Goal: Task Accomplishment & Management: Use online tool/utility

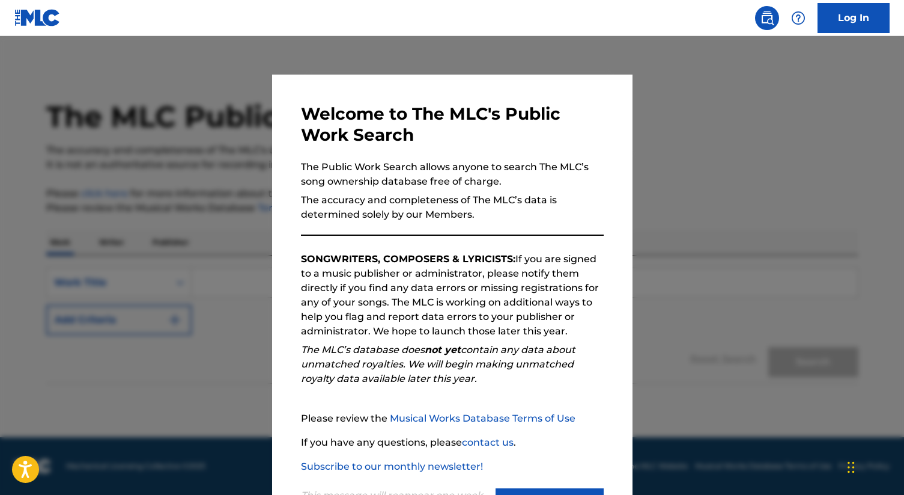
scroll to position [55, 0]
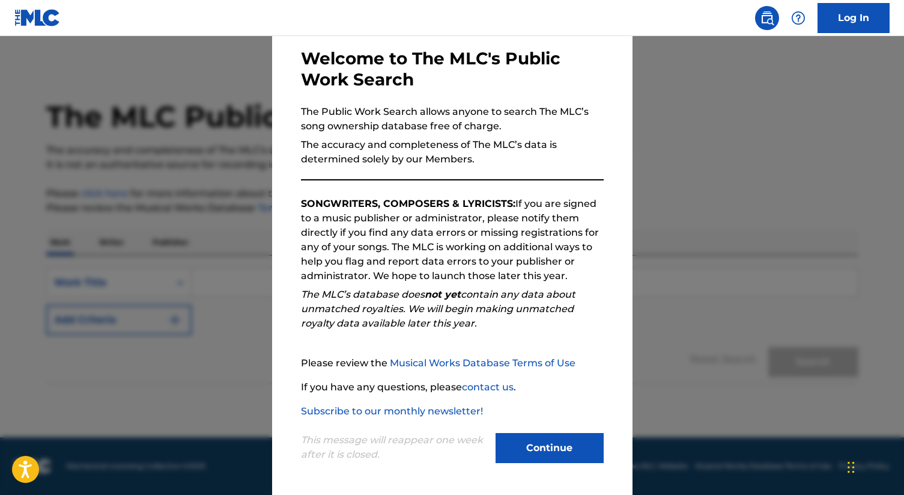
click at [541, 448] on button "Continue" at bounding box center [550, 448] width 108 height 30
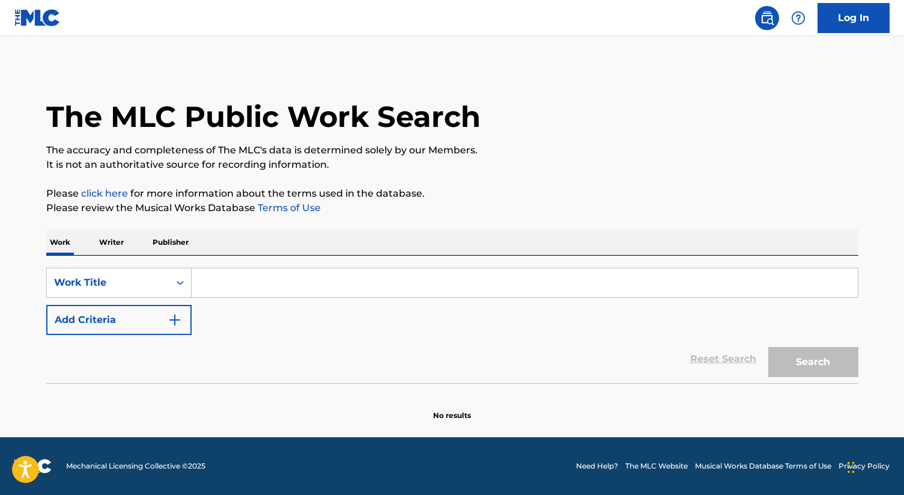
click at [311, 265] on div "SearchWithCriteria3b0599ff-fb69-4f96-9404-9ace787f6280 Work Title Add Criteria …" at bounding box center [452, 318] width 813 height 127
click at [565, 274] on input "Search Form" at bounding box center [525, 282] width 666 height 29
paste input "I Couldn'T Love You (More Than I Do Now)"
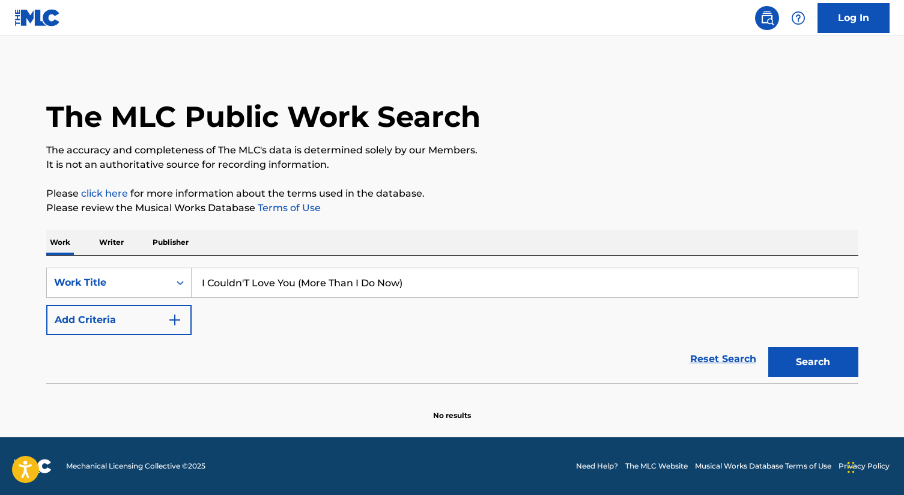
type input "I Couldn'T Love You (More Than I Do Now)"
click at [769, 347] on button "Search" at bounding box center [814, 362] width 90 height 30
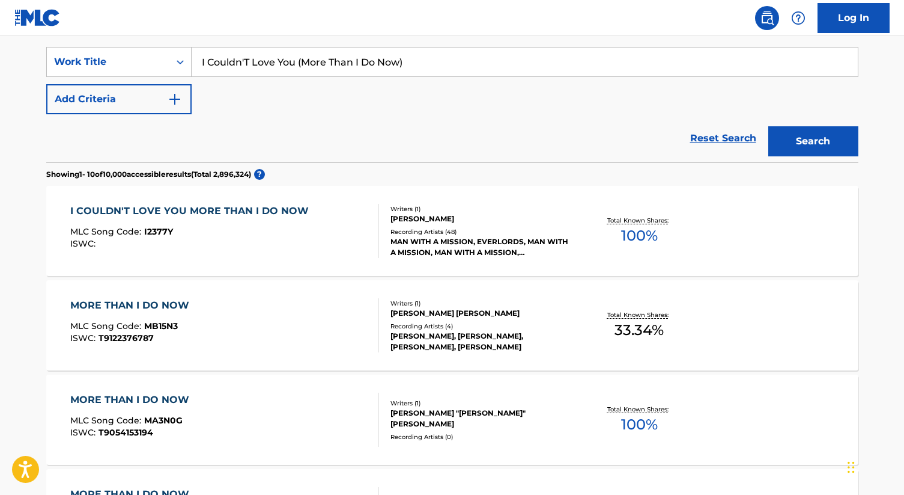
scroll to position [224, 0]
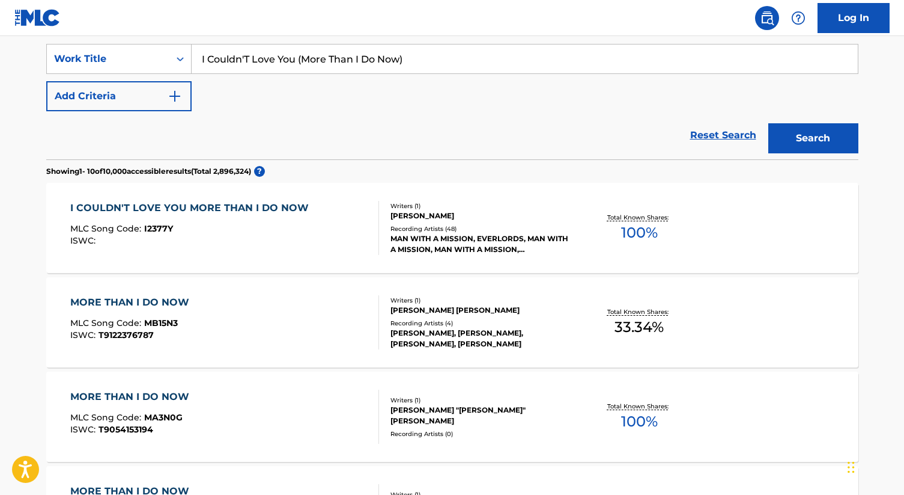
click at [586, 251] on div "I COULDN'T LOVE YOU MORE THAN I DO NOW MLC Song Code : I2377Y ISWC : Writers ( …" at bounding box center [452, 228] width 813 height 90
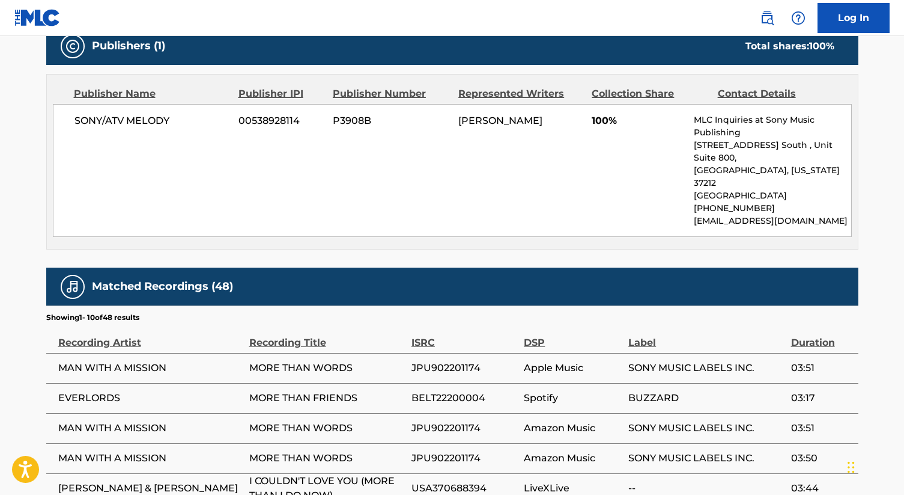
scroll to position [557, 0]
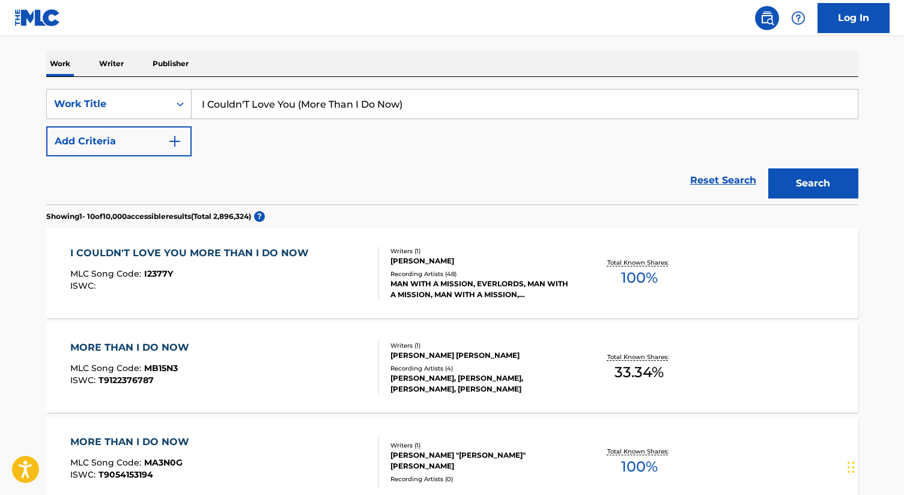
scroll to position [176, 0]
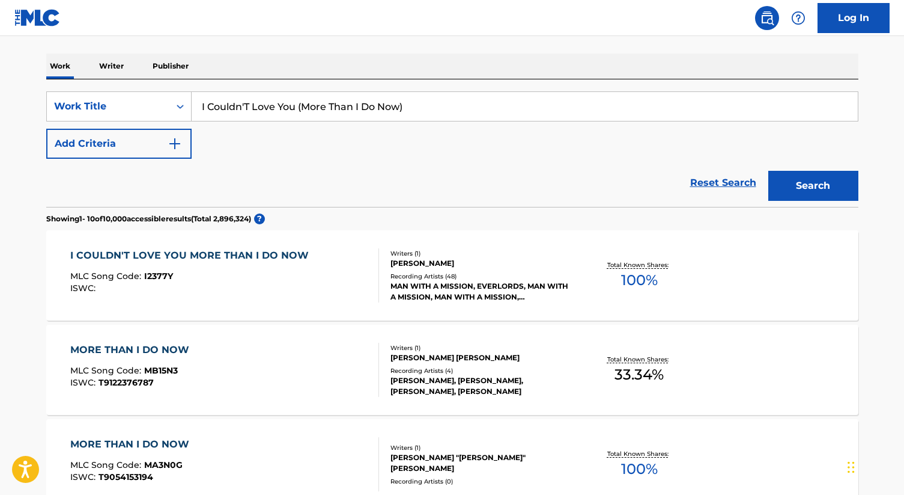
click at [538, 106] on input "I Couldn'T Love You (More Than I Do Now)" at bounding box center [525, 106] width 666 height 29
paste input "Want To Live"
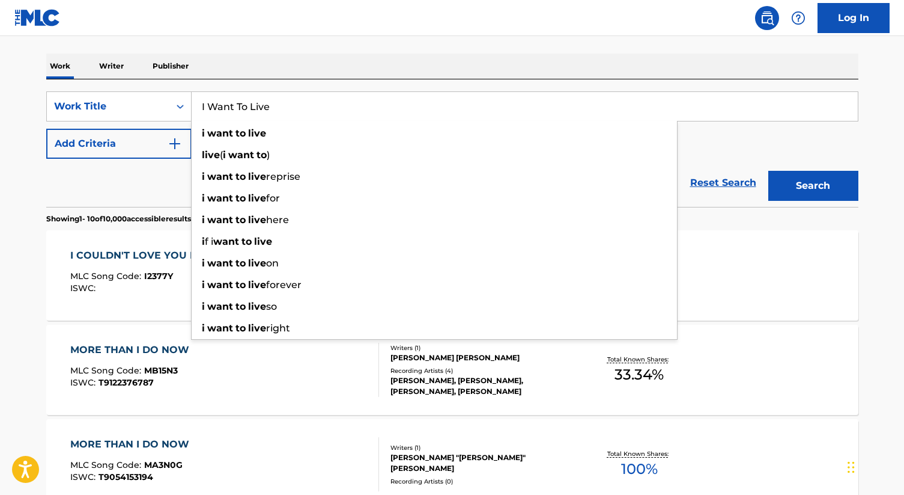
type input "I Want To Live"
click at [769, 171] on button "Search" at bounding box center [814, 186] width 90 height 30
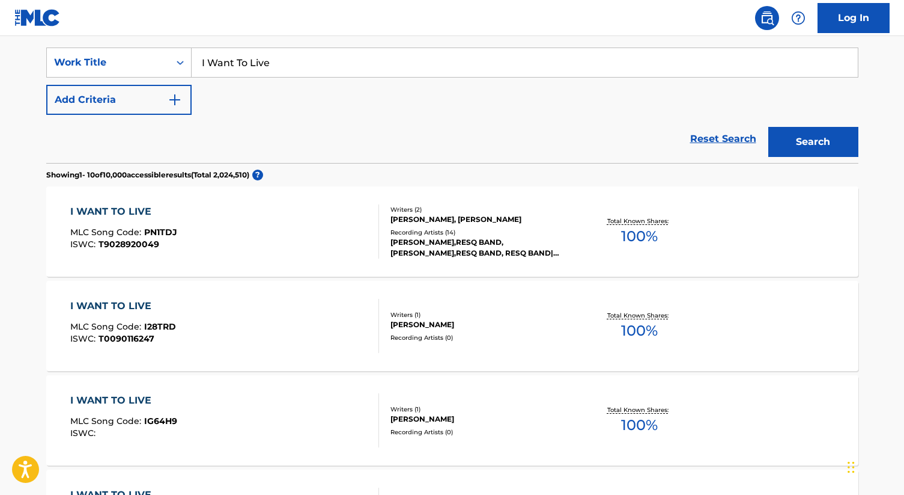
scroll to position [223, 0]
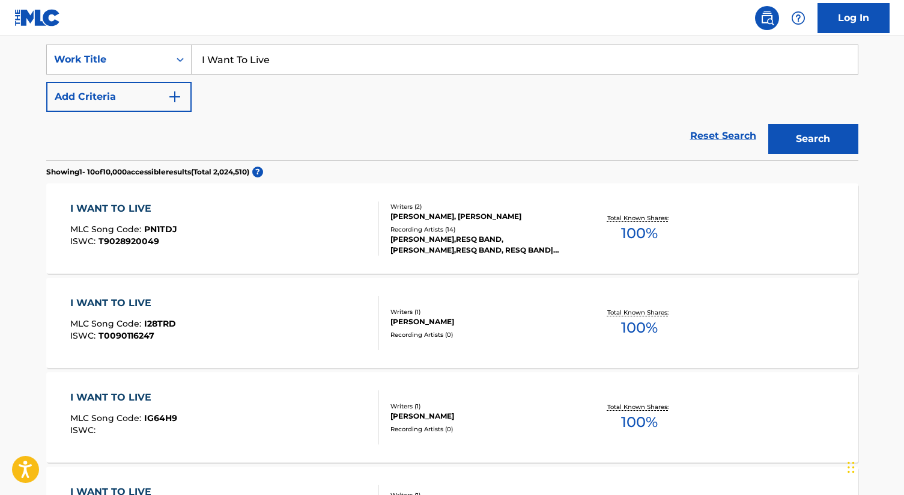
click at [147, 98] on button "Add Criteria" at bounding box center [118, 97] width 145 height 30
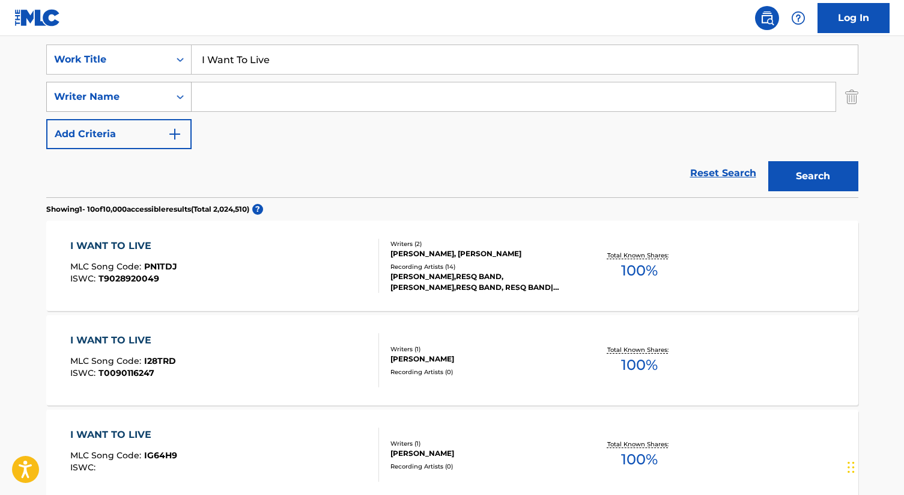
click at [153, 102] on div "Writer Name" at bounding box center [108, 97] width 108 height 14
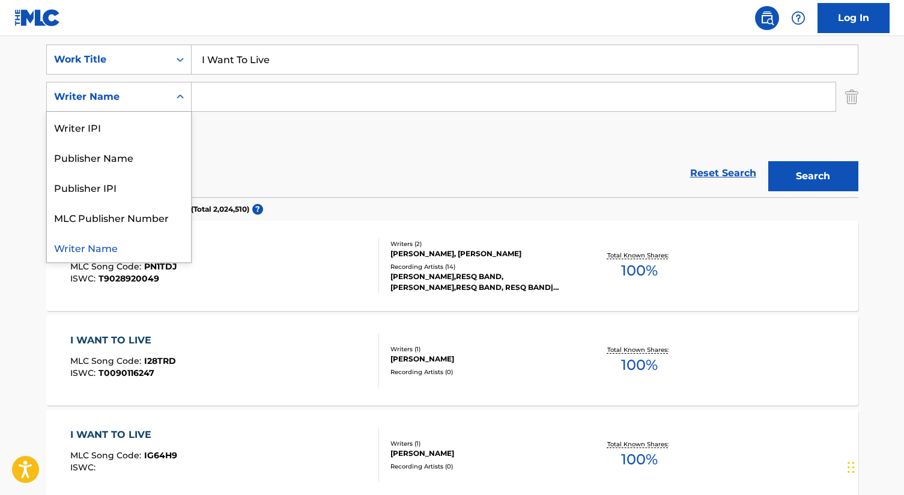
click at [254, 96] on input "Search Form" at bounding box center [514, 96] width 644 height 29
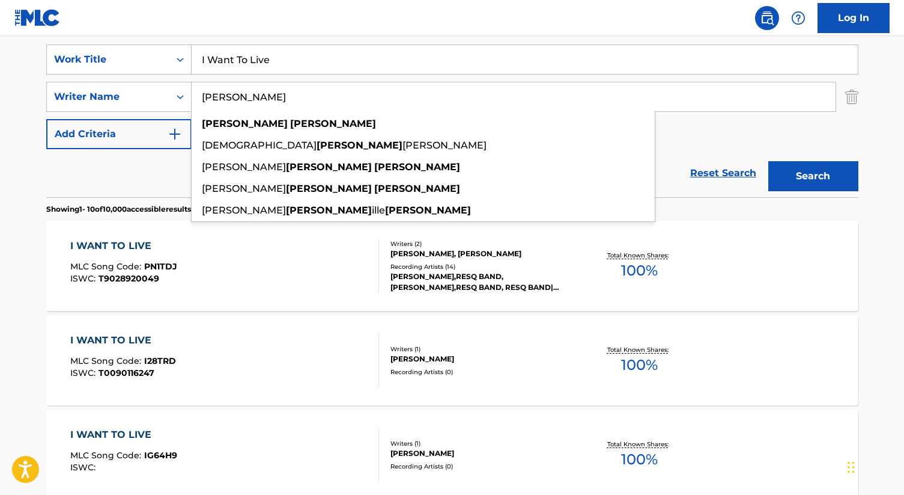
type input "[PERSON_NAME]"
click at [769, 161] on button "Search" at bounding box center [814, 176] width 90 height 30
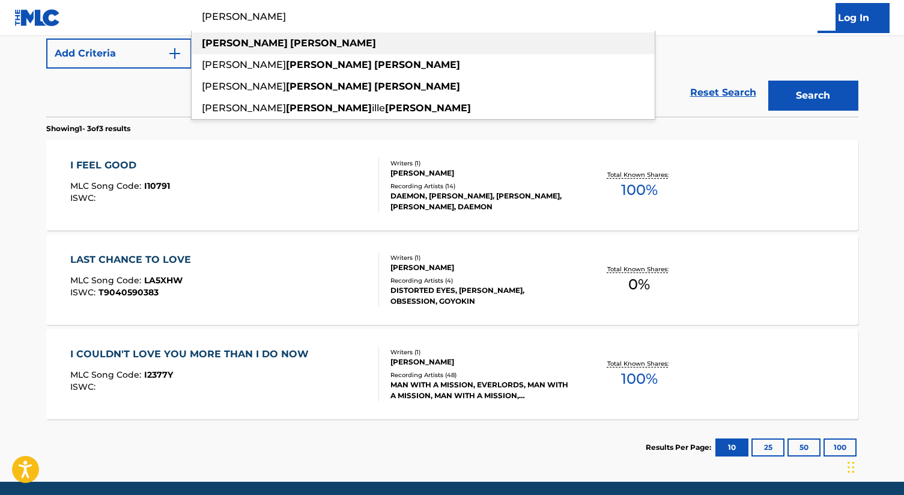
scroll to position [348, 0]
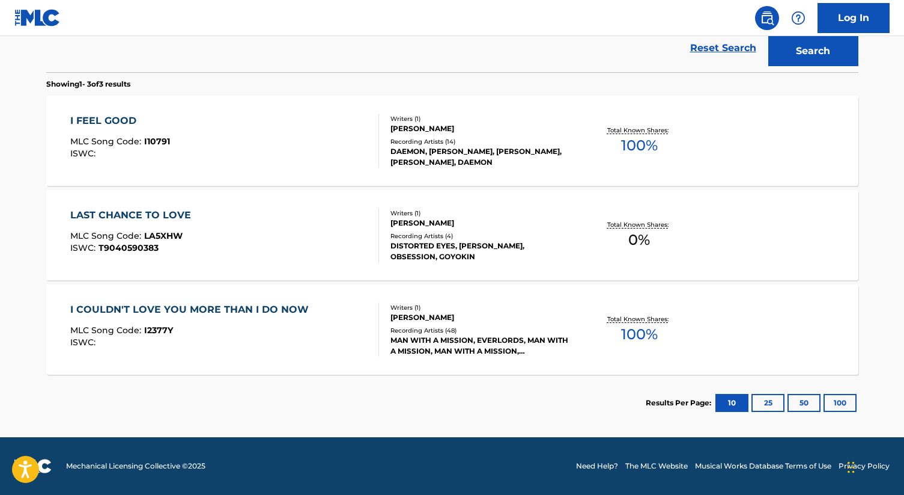
click at [800, 404] on button "50" at bounding box center [804, 403] width 33 height 18
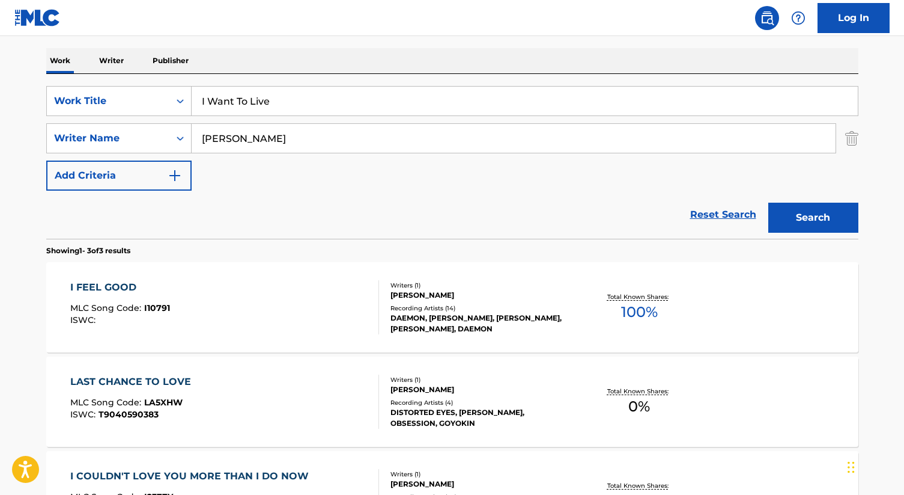
scroll to position [183, 0]
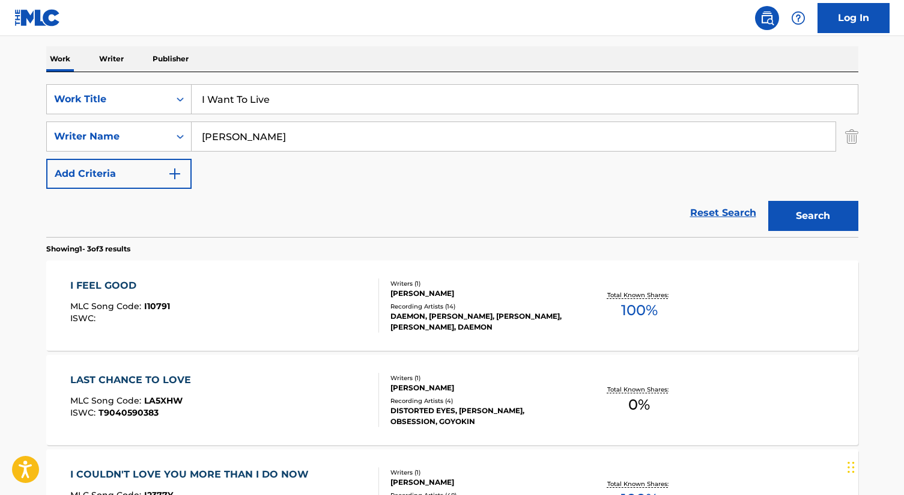
click at [121, 178] on button "Add Criteria" at bounding box center [118, 174] width 145 height 30
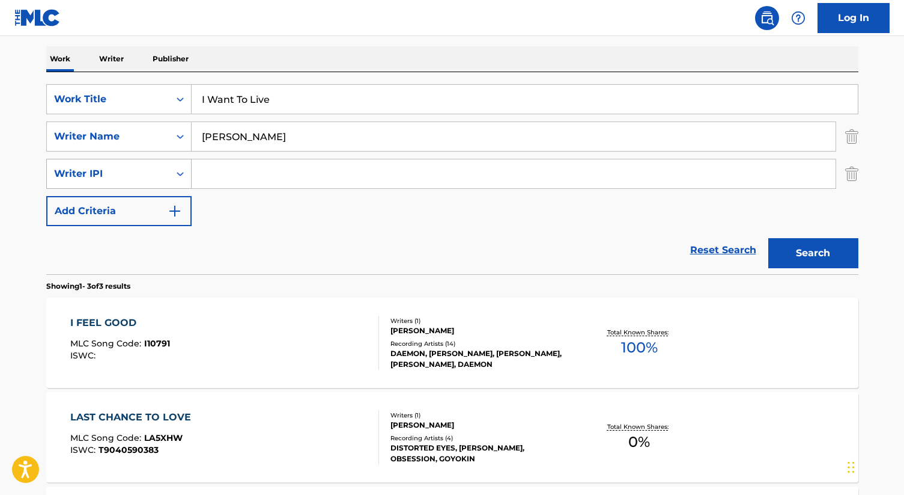
click at [123, 178] on div "Writer IPI" at bounding box center [108, 173] width 108 height 14
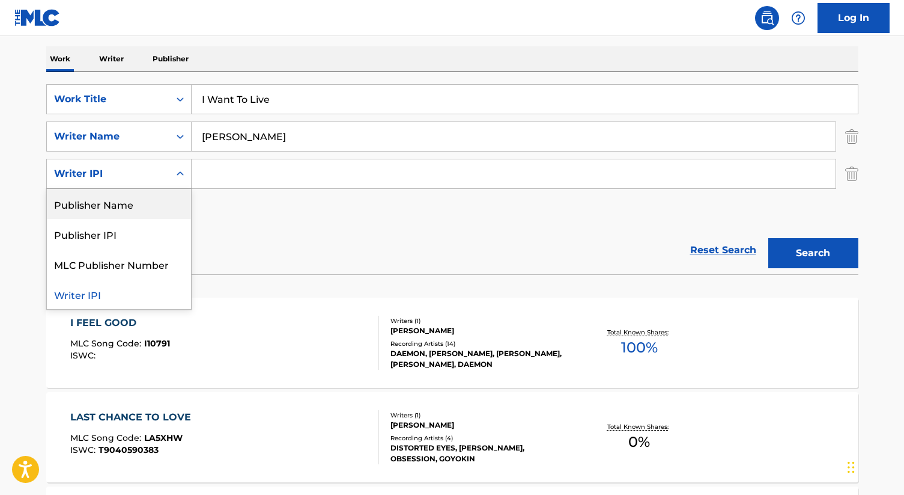
click at [109, 206] on div "Publisher Name" at bounding box center [119, 204] width 144 height 30
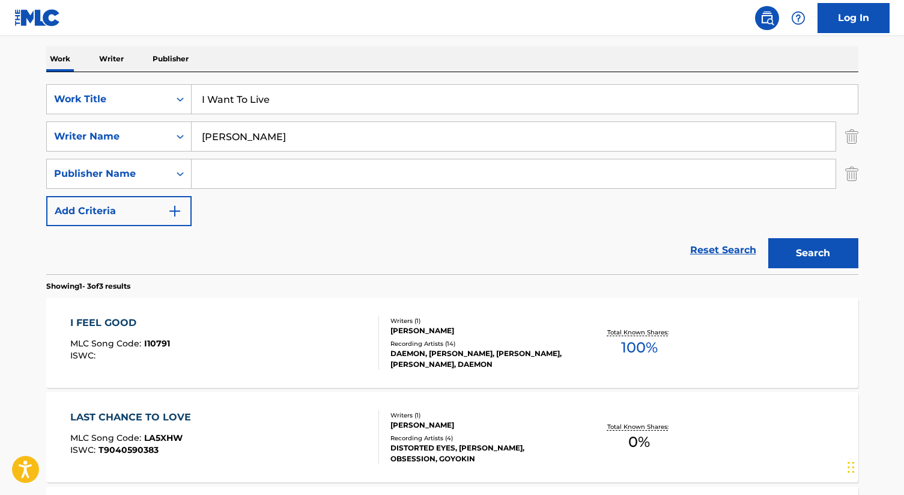
click at [287, 174] on input "Search Form" at bounding box center [514, 173] width 644 height 29
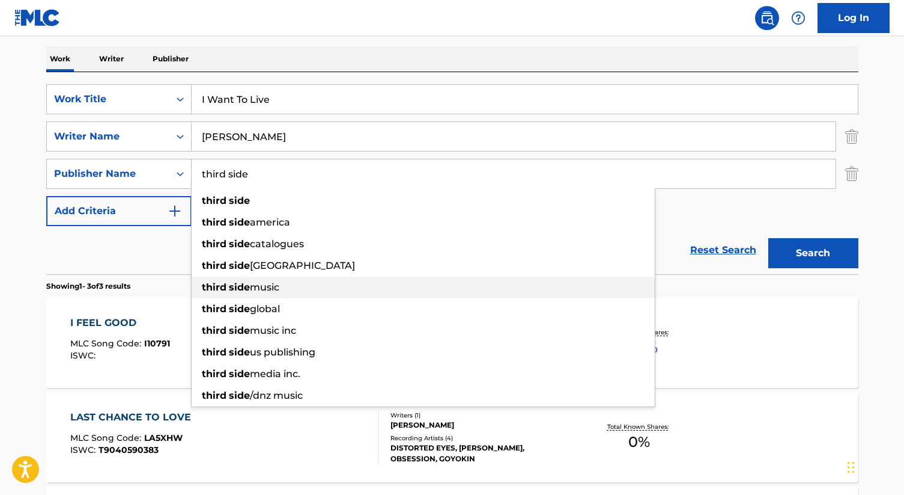
click at [286, 287] on div "third side music" at bounding box center [423, 287] width 463 height 22
type input "third side music"
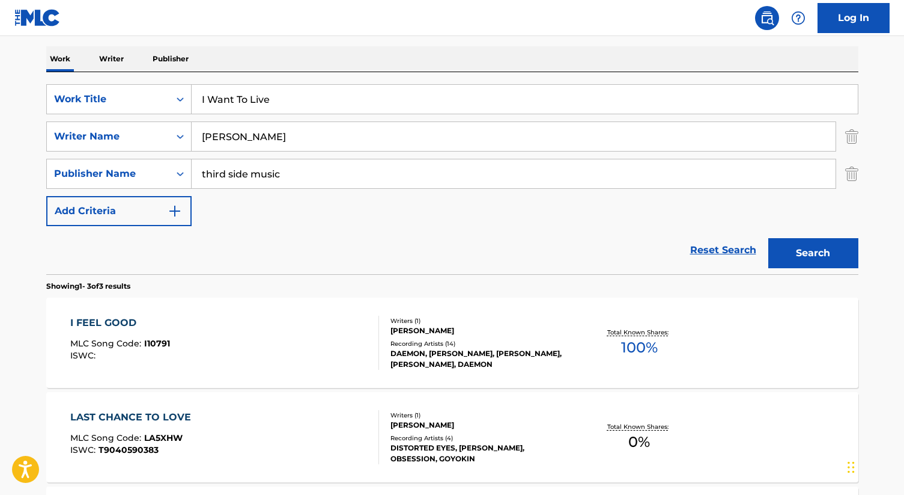
click at [789, 251] on button "Search" at bounding box center [814, 253] width 90 height 30
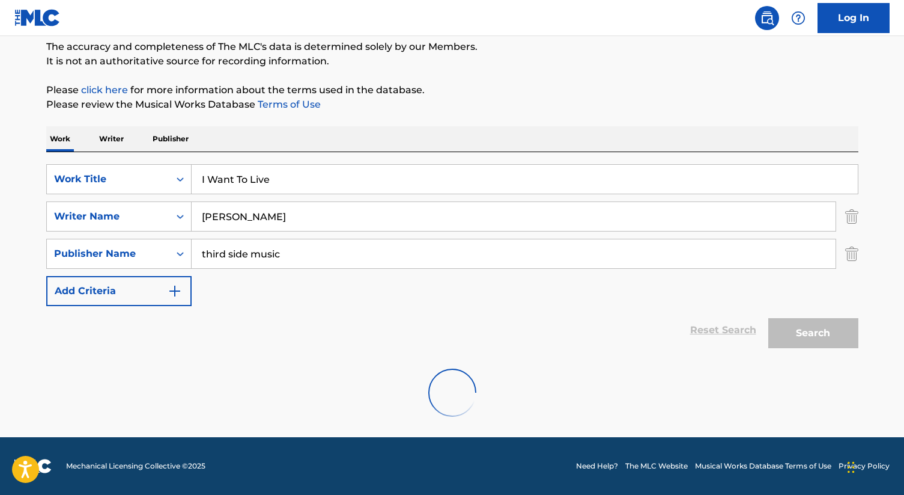
scroll to position [64, 0]
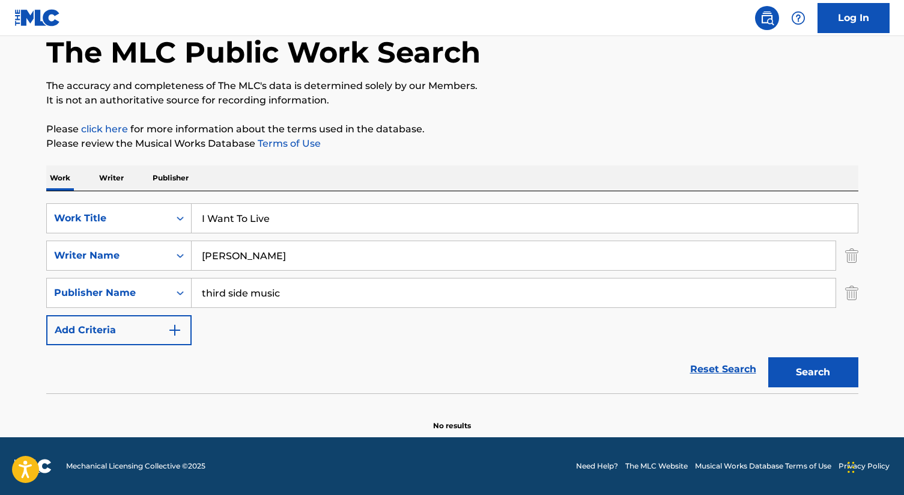
click at [852, 288] on img "Search Form" at bounding box center [852, 293] width 13 height 30
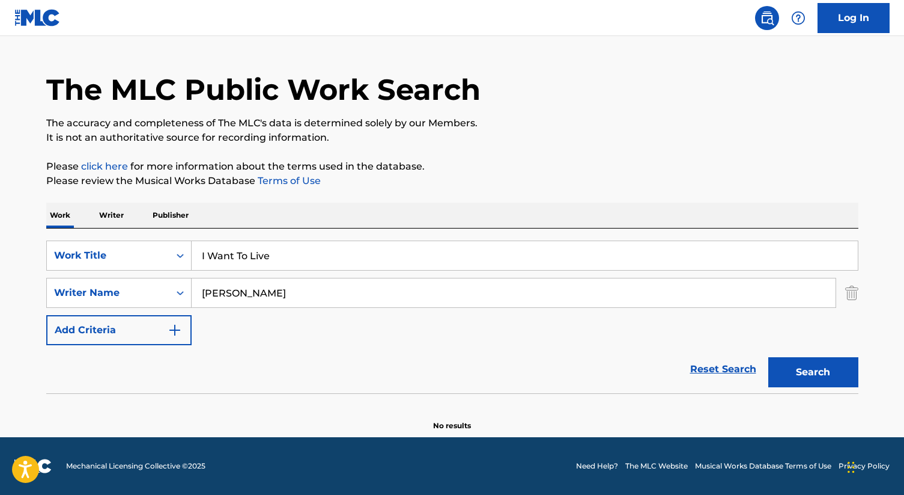
click at [832, 368] on button "Search" at bounding box center [814, 372] width 90 height 30
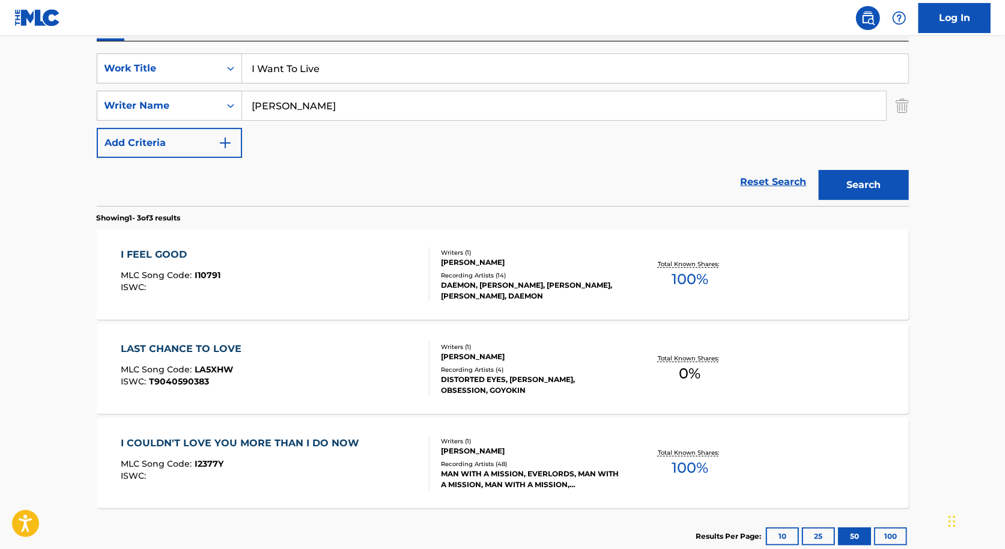
scroll to position [215, 0]
click at [349, 70] on input "I Want To Live" at bounding box center [575, 67] width 666 height 29
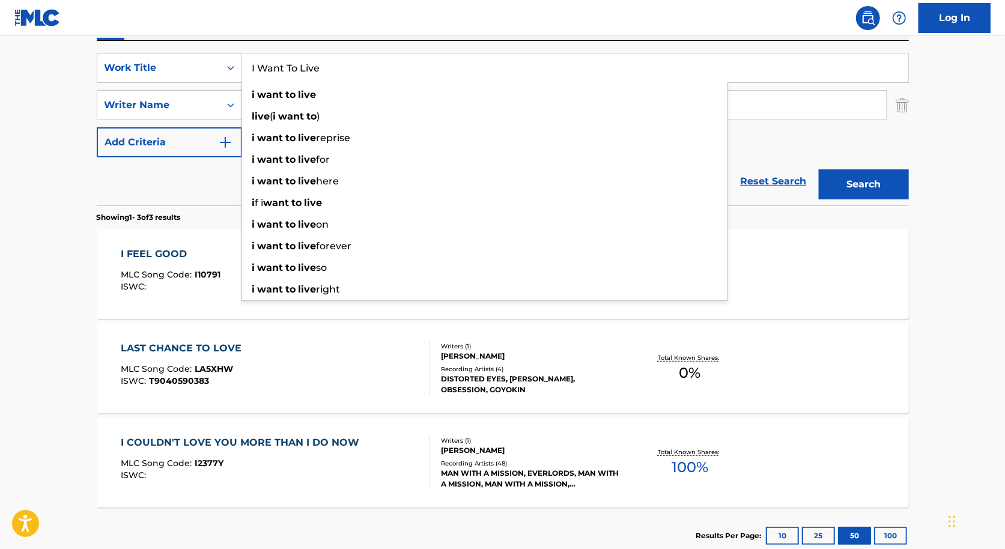
click at [349, 70] on input "I Want To Live" at bounding box center [575, 67] width 666 height 29
paste input "Have A Little Mercy"
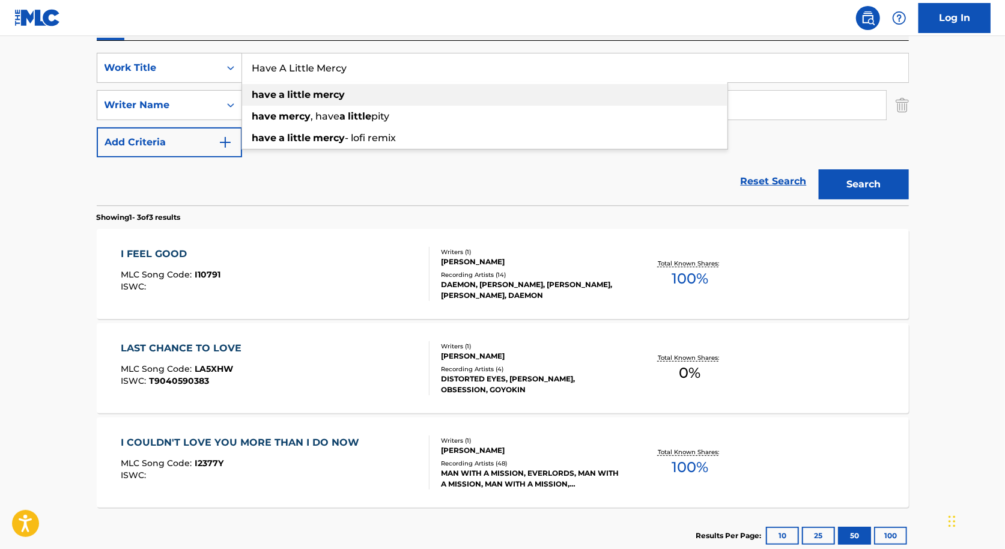
click at [364, 95] on div "have a little mercy" at bounding box center [485, 95] width 486 height 22
type input "have a little mercy"
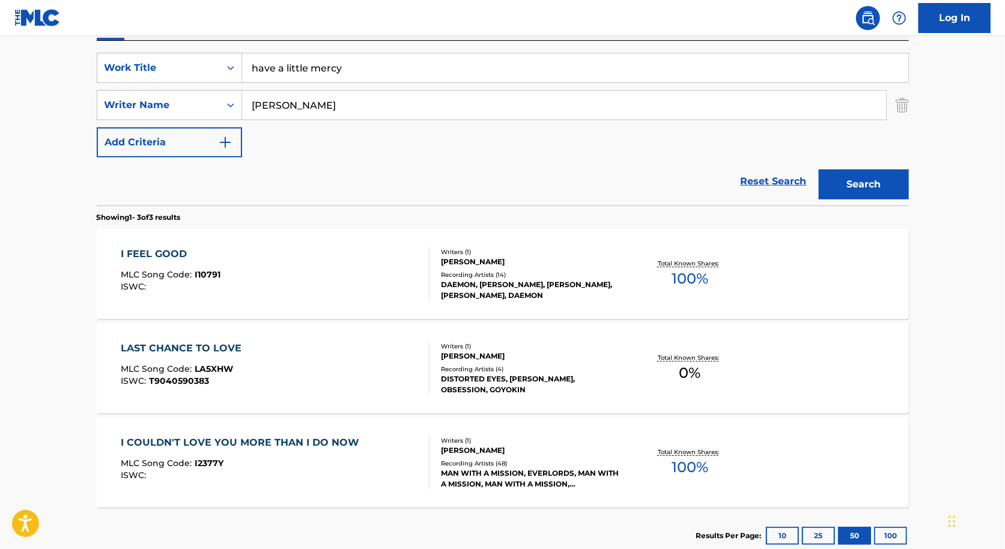
click at [364, 107] on input "[PERSON_NAME]" at bounding box center [564, 105] width 644 height 29
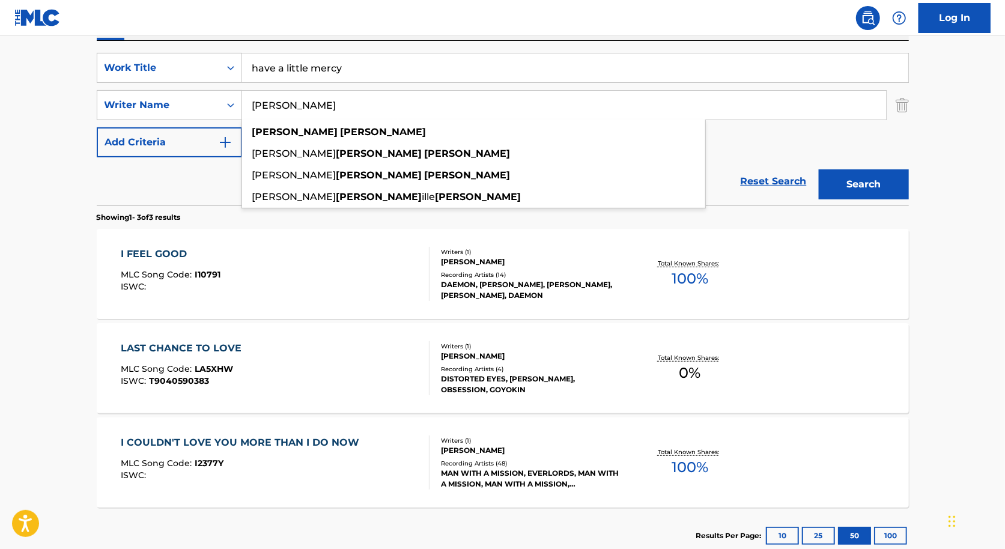
click at [365, 108] on input "[PERSON_NAME]" at bounding box center [564, 105] width 644 height 29
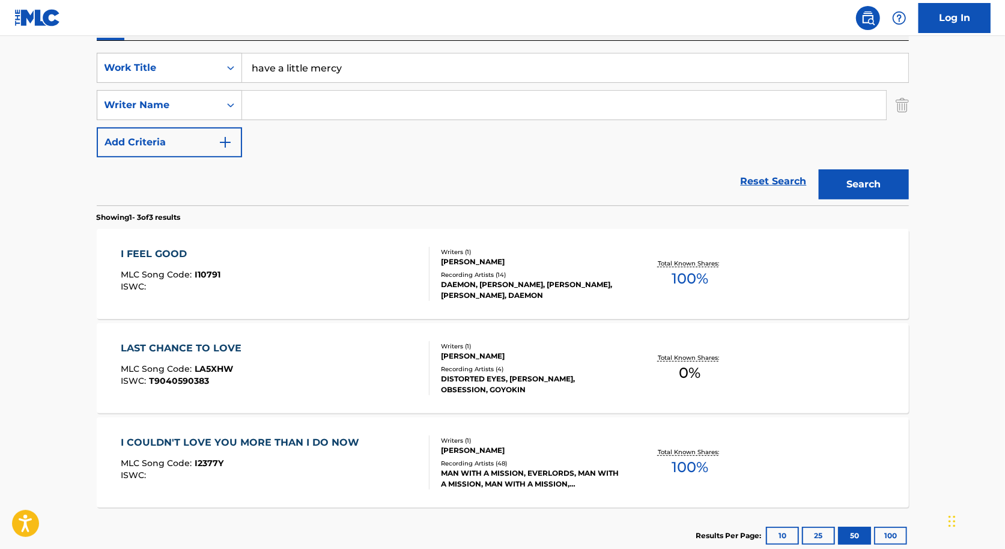
click at [852, 192] on button "Search" at bounding box center [864, 184] width 90 height 30
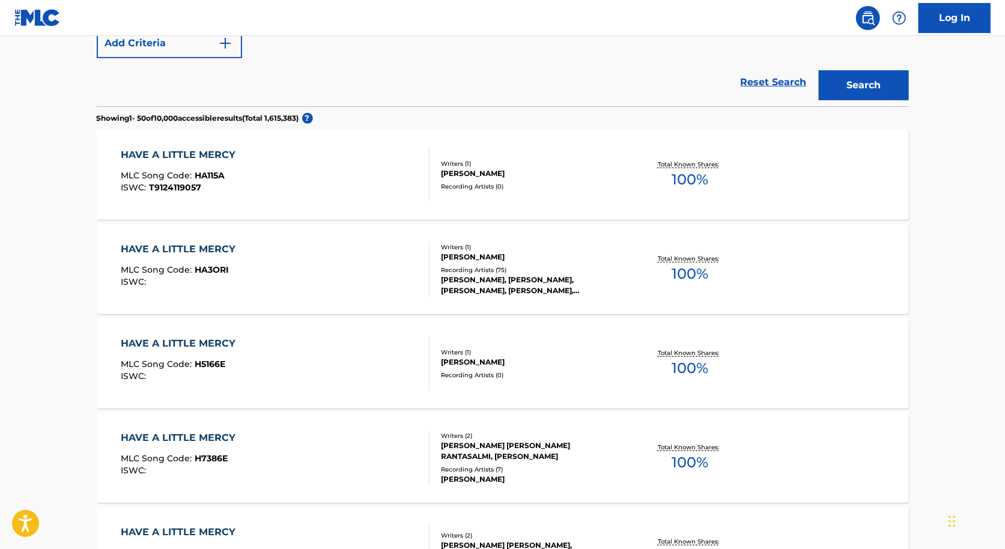
scroll to position [0, 0]
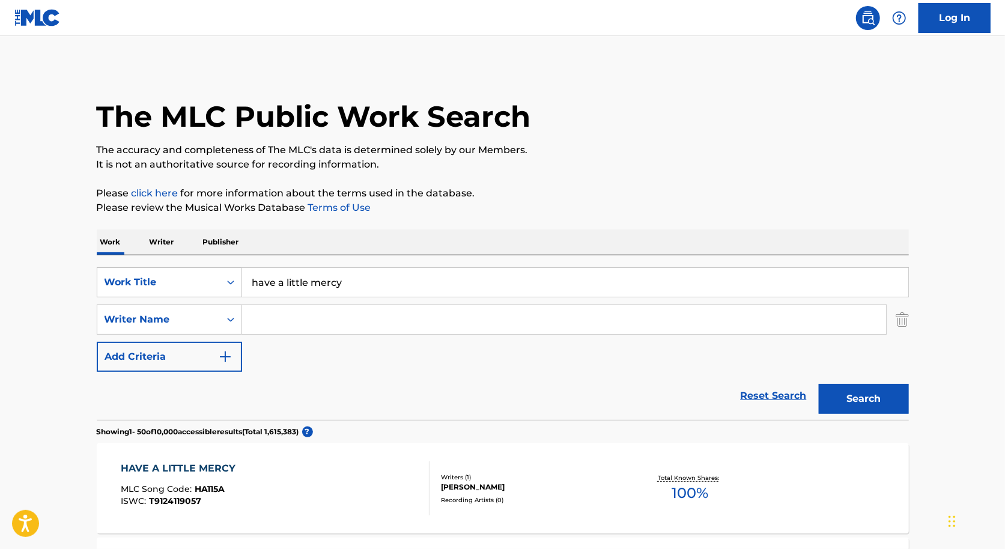
click at [421, 320] on input "Search Form" at bounding box center [564, 319] width 644 height 29
click at [468, 317] on input "Search Form" at bounding box center [564, 319] width 644 height 29
paste input "[PERSON_NAME]"
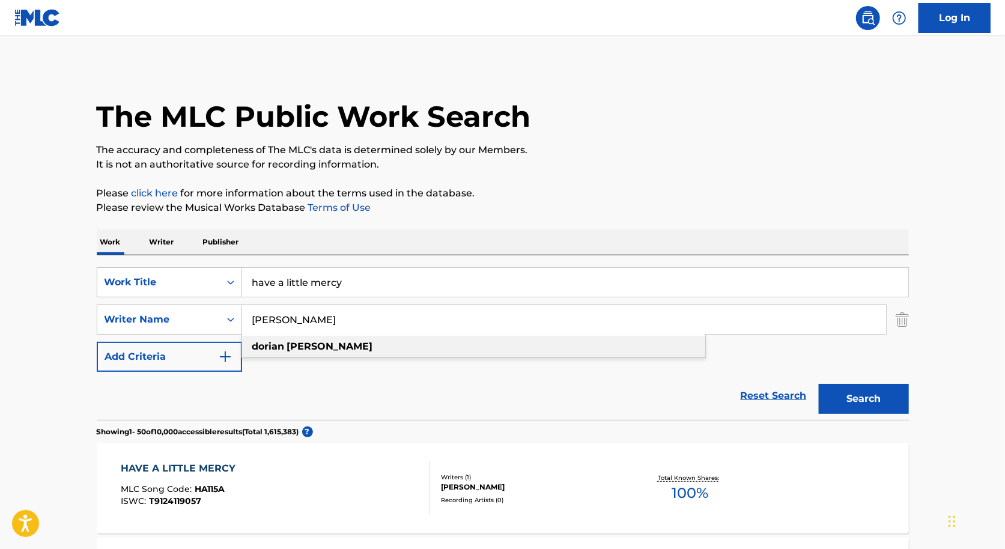
click at [444, 343] on div "[PERSON_NAME]" at bounding box center [473, 347] width 463 height 22
type input "[PERSON_NAME]"
click at [838, 388] on button "Search" at bounding box center [864, 399] width 90 height 30
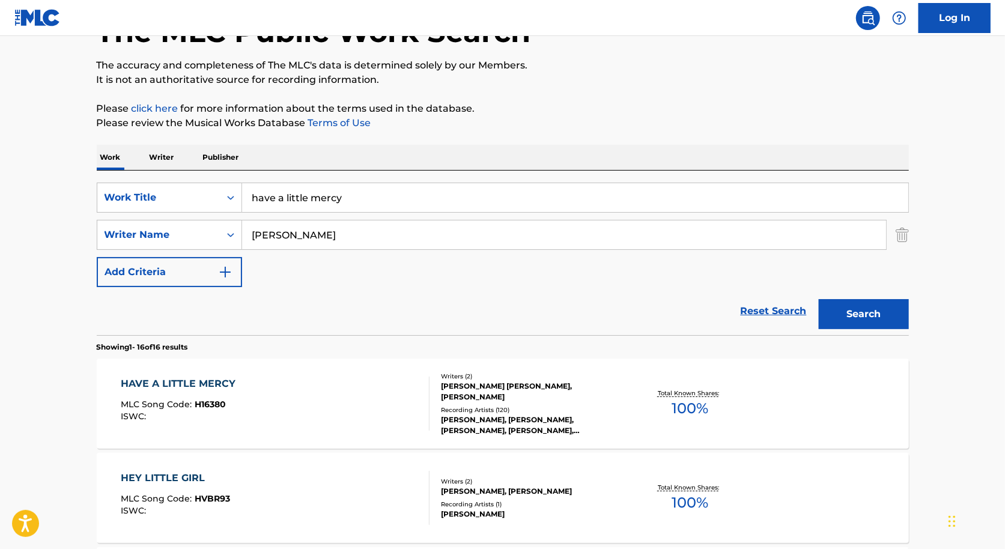
scroll to position [66, 0]
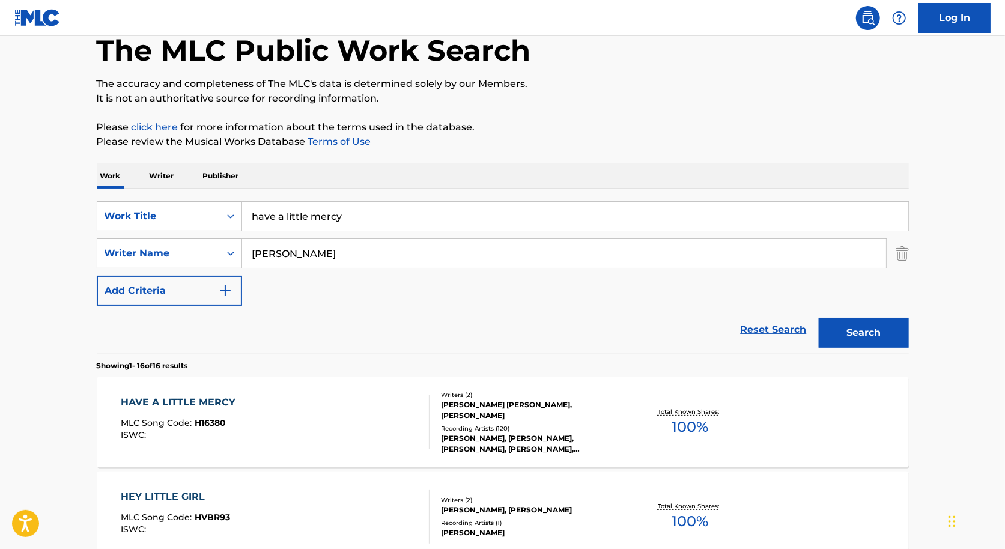
click at [547, 433] on div "[PERSON_NAME], [PERSON_NAME], [PERSON_NAME], [PERSON_NAME], [PERSON_NAME]" at bounding box center [531, 444] width 181 height 22
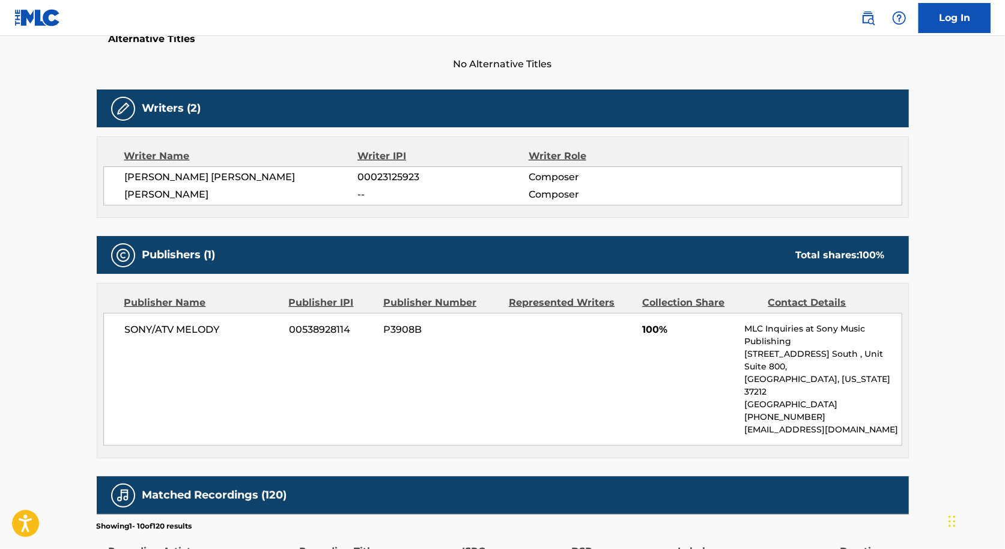
scroll to position [338, 0]
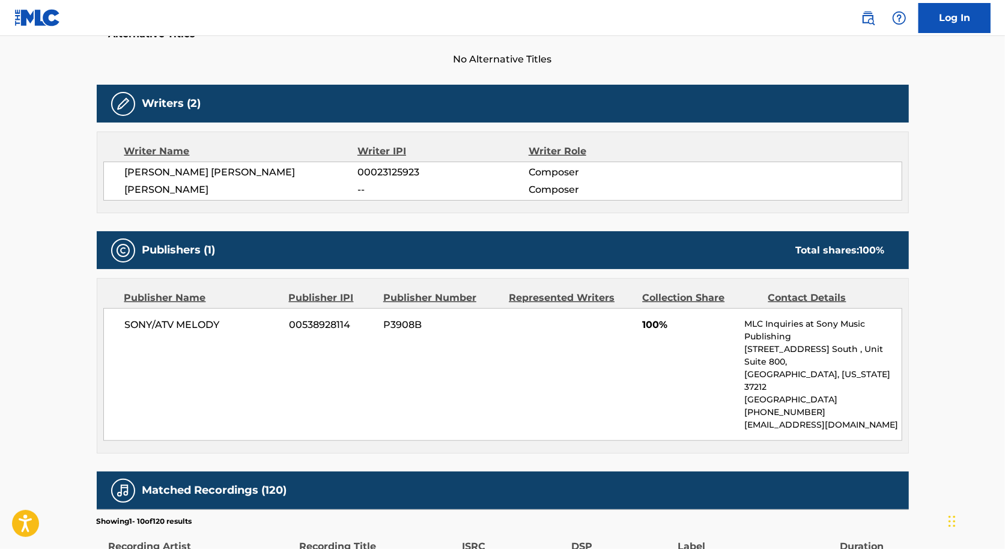
click at [150, 320] on span "SONY/ATV MELODY" at bounding box center [203, 325] width 156 height 14
click at [243, 350] on div "SONY/ATV MELODY 00538928114 P3908B 100% MLC Inquiries at Sony Music Publishing …" at bounding box center [502, 374] width 799 height 133
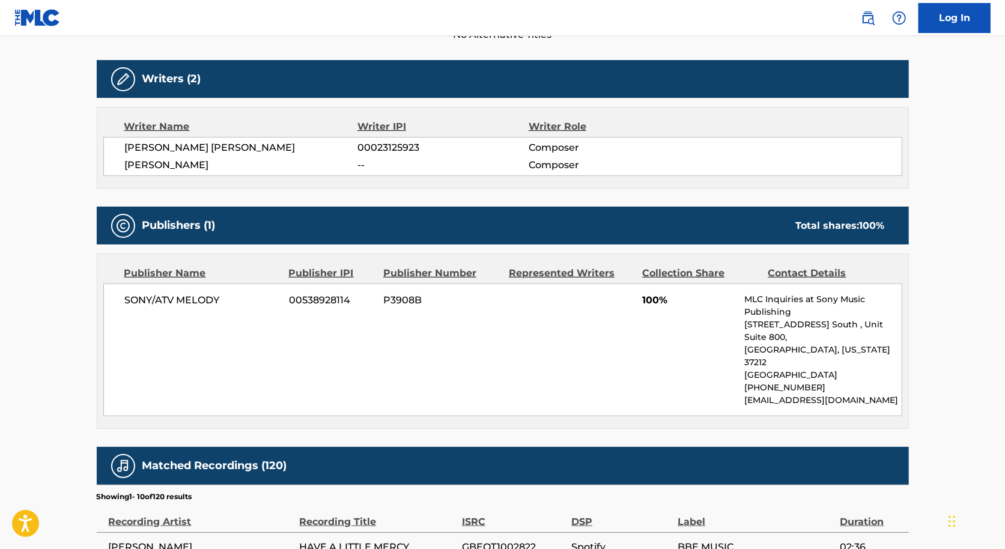
scroll to position [0, 0]
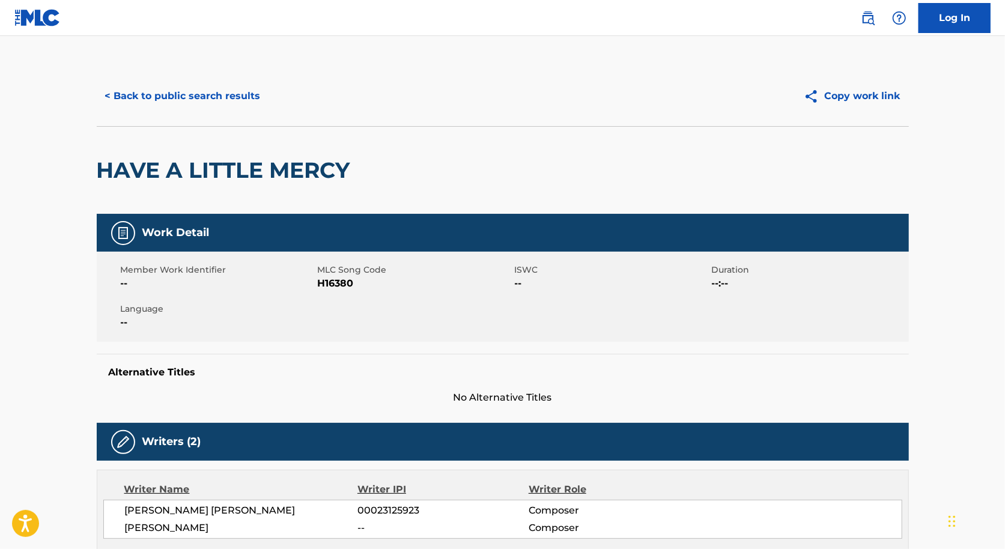
click at [239, 96] on button "< Back to public search results" at bounding box center [183, 96] width 172 height 30
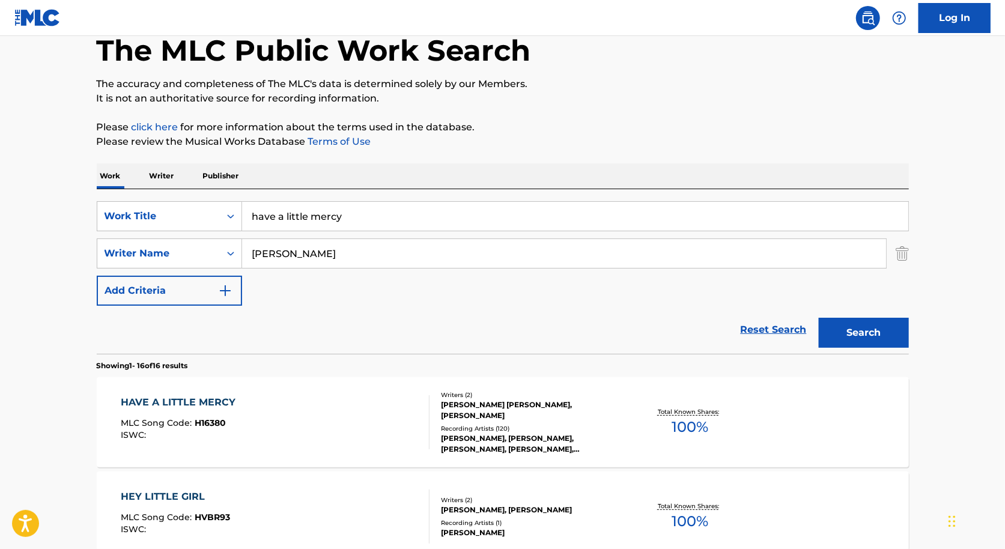
click at [357, 220] on input "have a little mercy" at bounding box center [575, 216] width 666 height 29
paste input "I Feel Good"
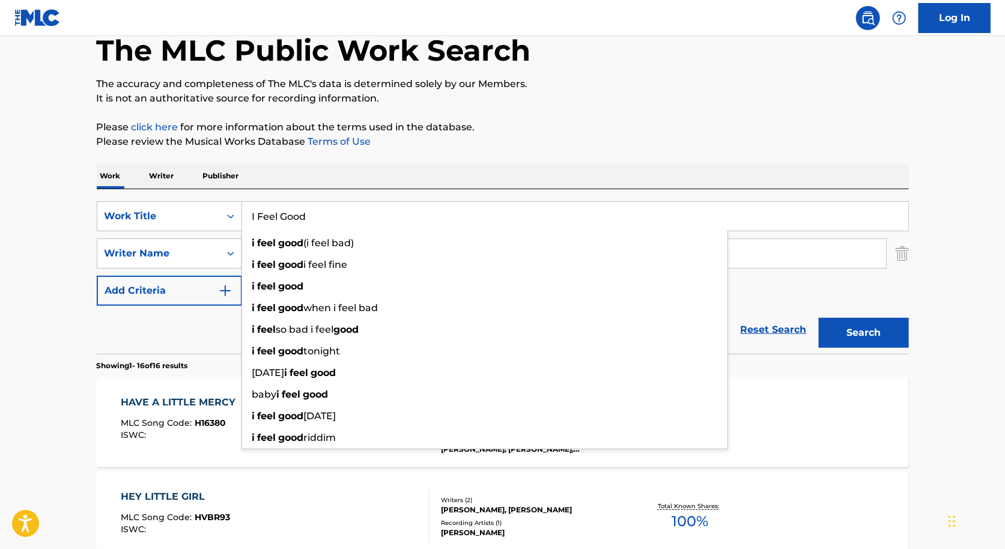
type input "I Feel Good"
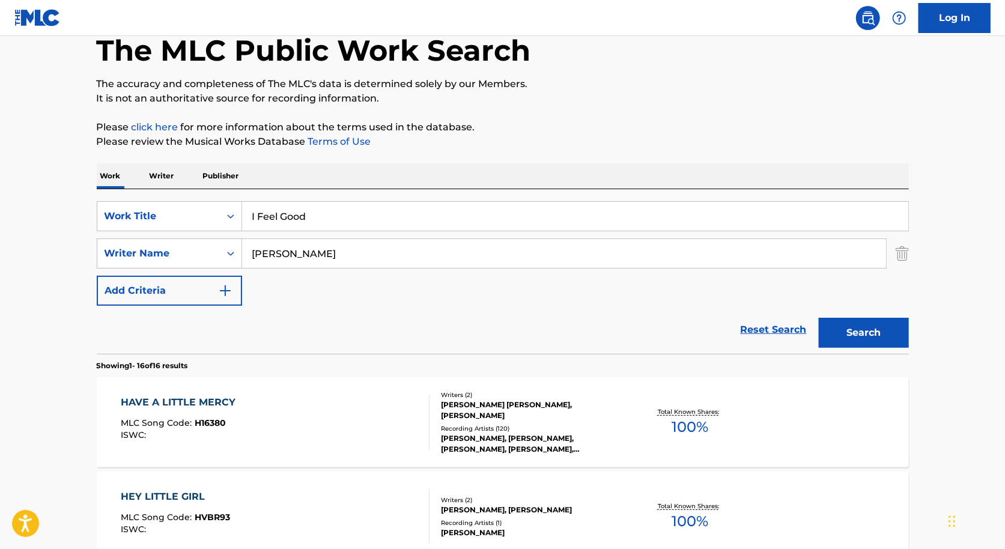
click at [586, 174] on div "Work Writer Publisher" at bounding box center [503, 175] width 813 height 25
click at [467, 263] on input "[PERSON_NAME]" at bounding box center [564, 253] width 644 height 29
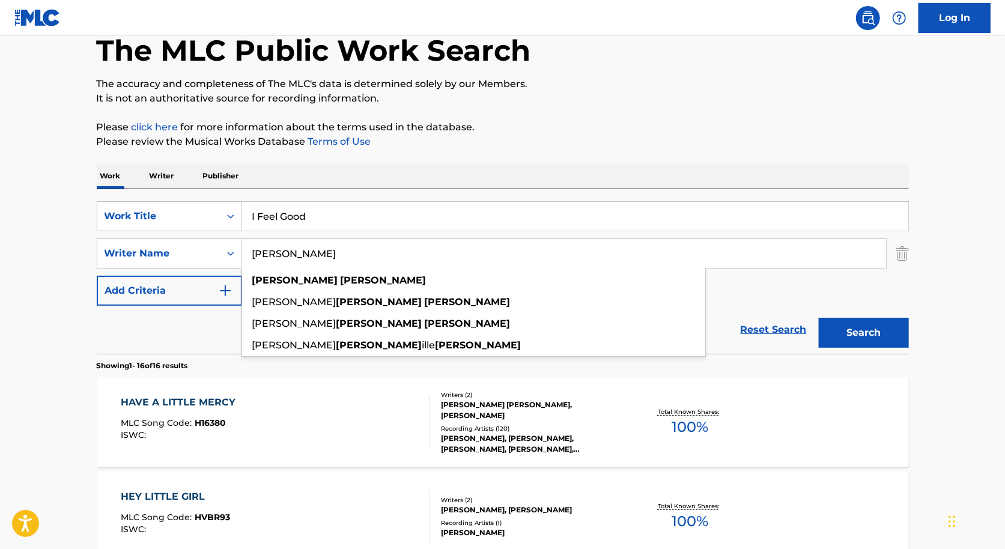
type input "[PERSON_NAME]"
click at [819, 318] on button "Search" at bounding box center [864, 333] width 90 height 30
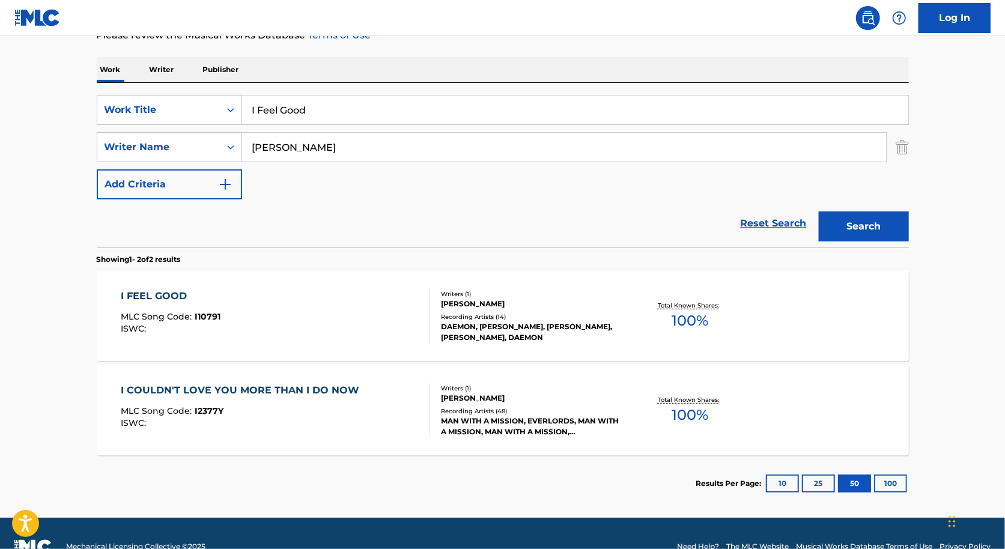
scroll to position [198, 0]
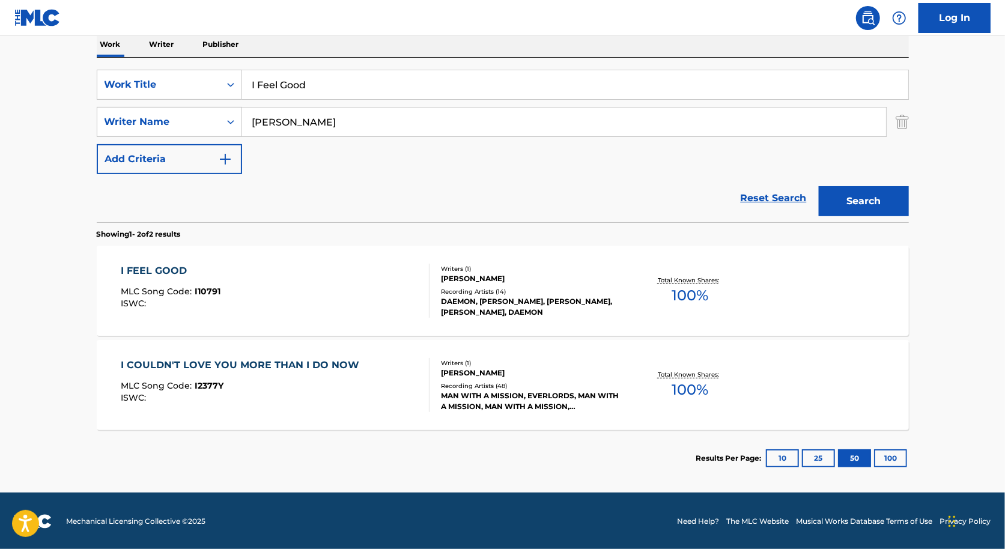
click at [659, 315] on div "I FEEL GOOD MLC Song Code : I10791 ISWC : Writers ( 1 ) [PERSON_NAME] Recording…" at bounding box center [503, 291] width 813 height 90
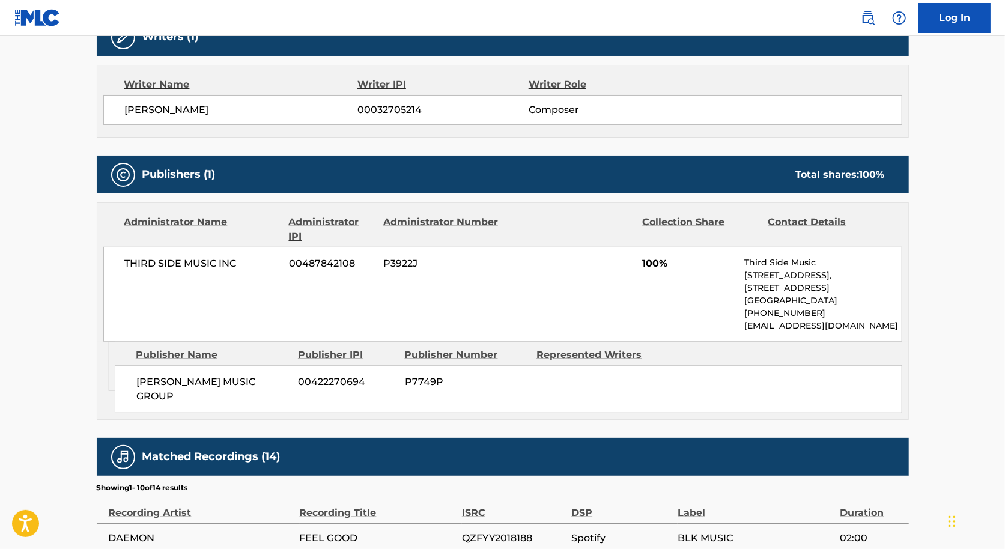
scroll to position [88, 0]
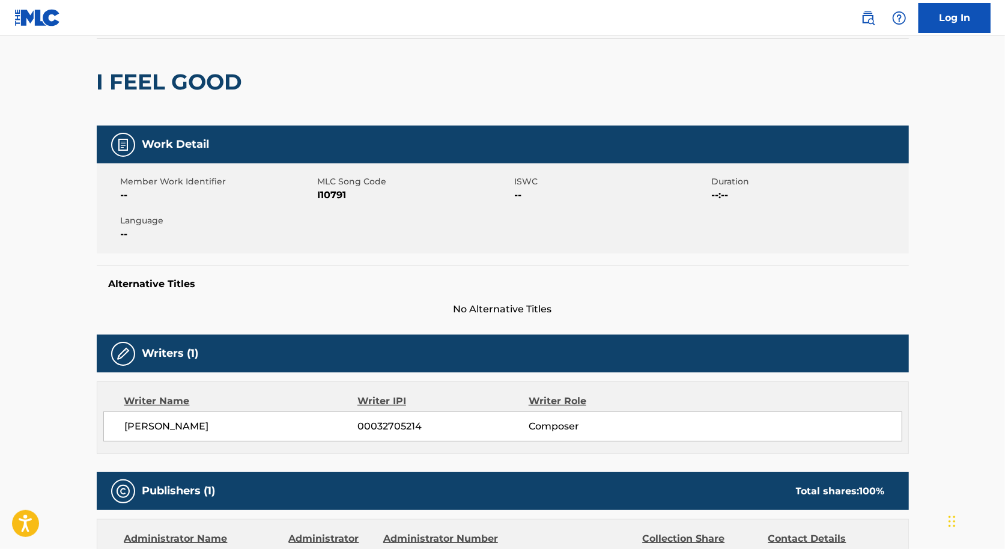
click at [337, 195] on span "I10791" at bounding box center [415, 195] width 194 height 14
copy span "I10791"
click at [355, 290] on div "Alternative Titles No Alternative Titles" at bounding box center [503, 291] width 813 height 51
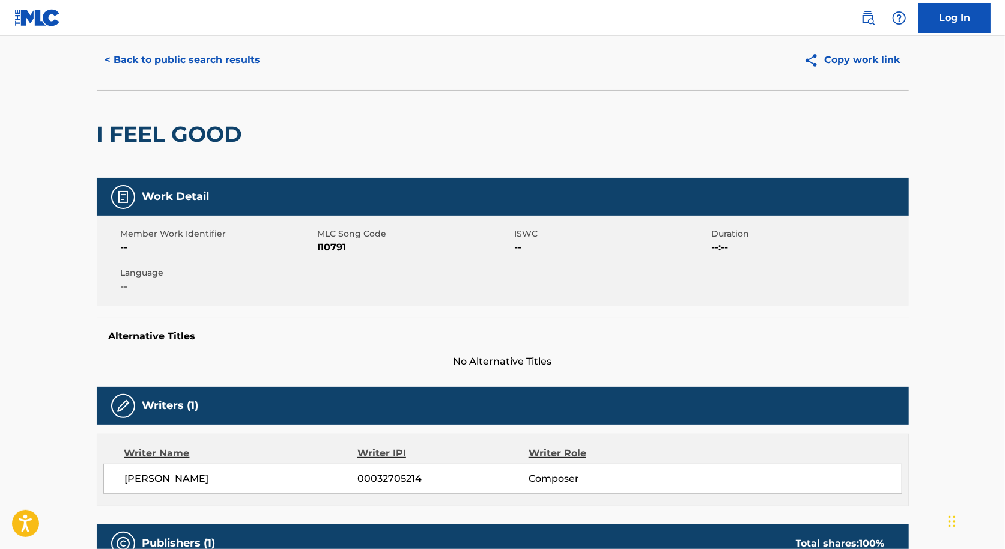
scroll to position [0, 0]
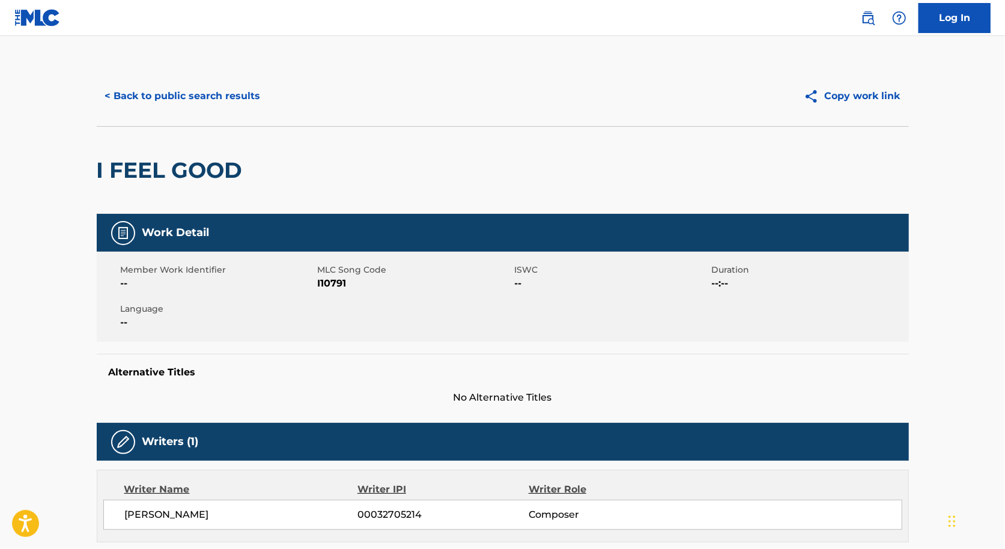
click at [130, 87] on button "< Back to public search results" at bounding box center [183, 96] width 172 height 30
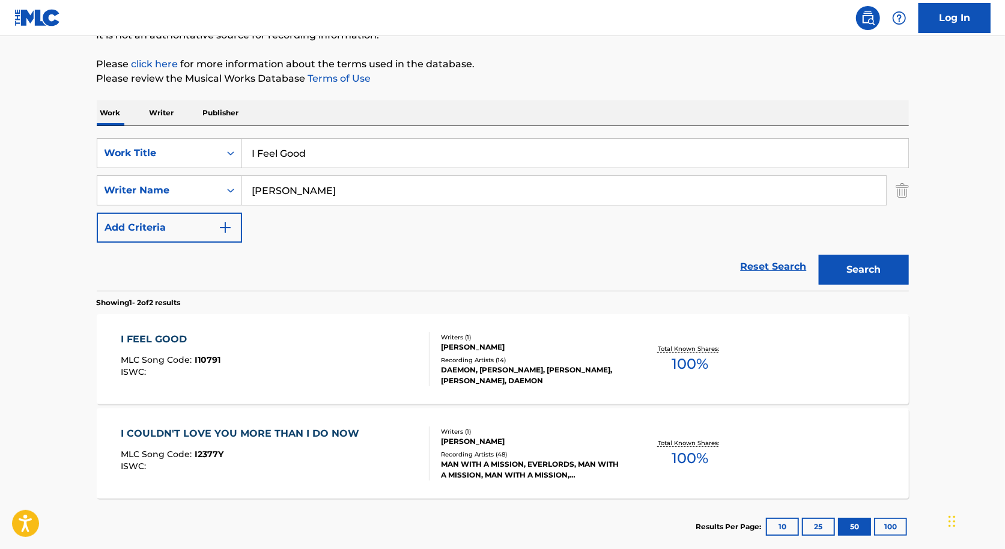
click at [330, 157] on input "I Feel Good" at bounding box center [575, 153] width 666 height 29
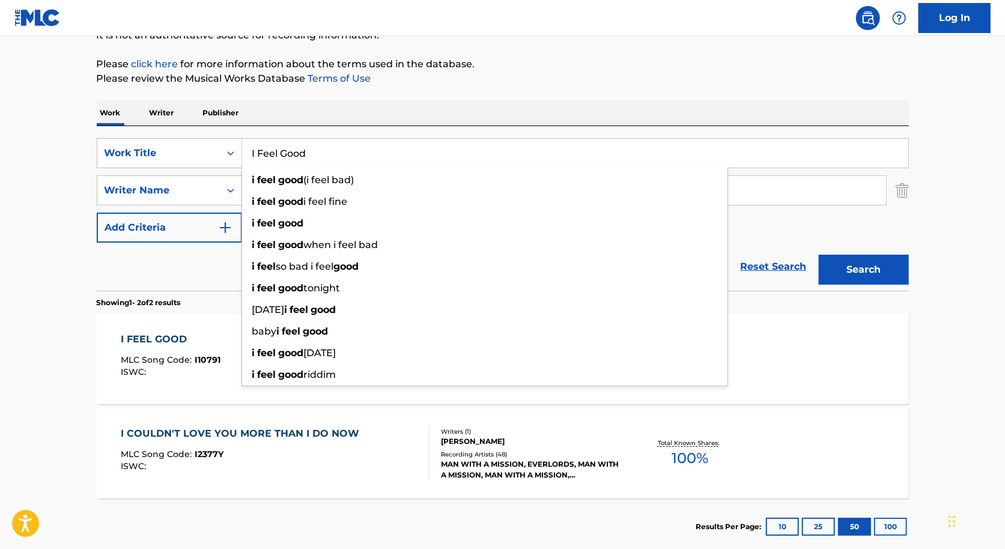
click at [330, 157] on input "I Feel Good" at bounding box center [575, 153] width 666 height 29
paste input "What Have I Got To Lose"
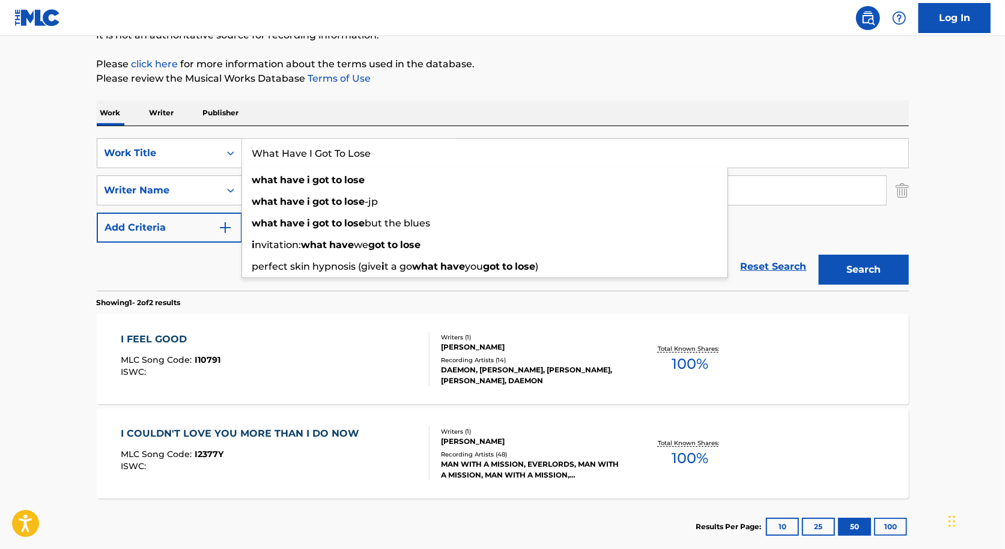
click at [819, 255] on button "Search" at bounding box center [864, 270] width 90 height 30
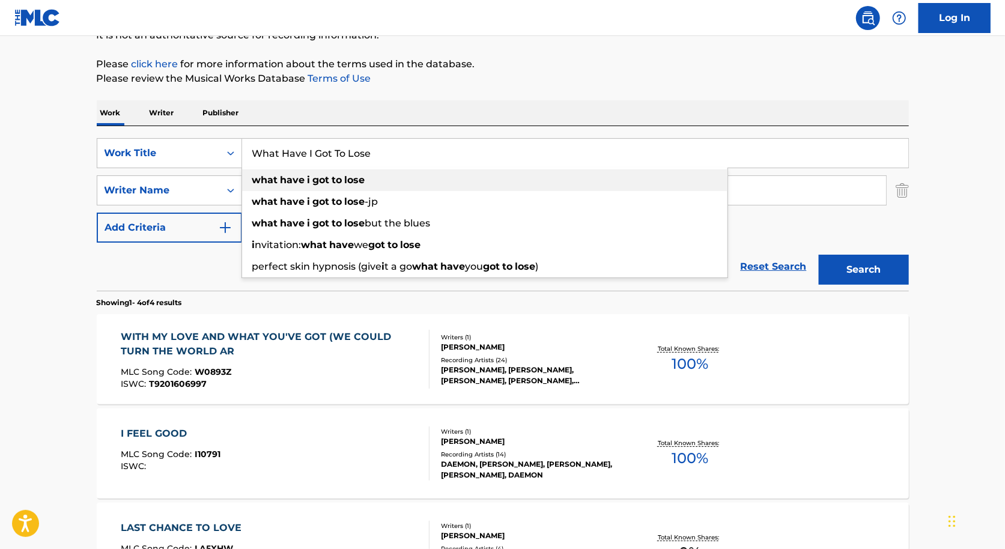
click at [388, 180] on div "what have i got to lose" at bounding box center [485, 180] width 486 height 22
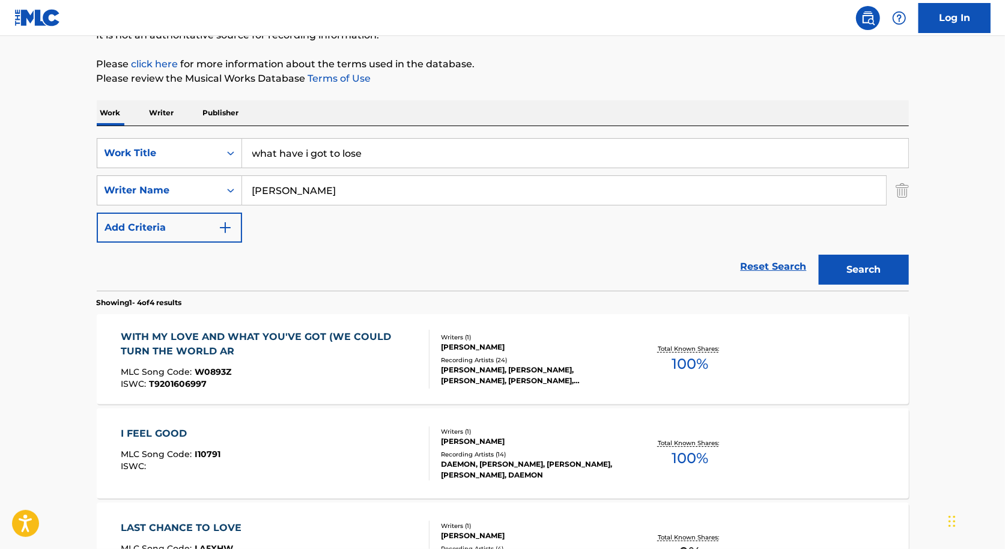
click at [819, 255] on button "Search" at bounding box center [864, 270] width 90 height 30
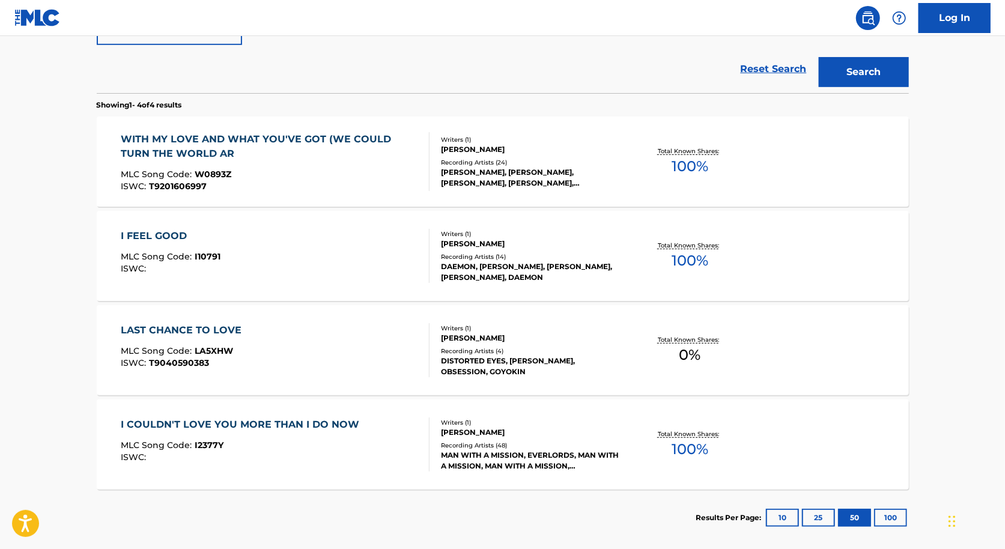
scroll to position [325, 0]
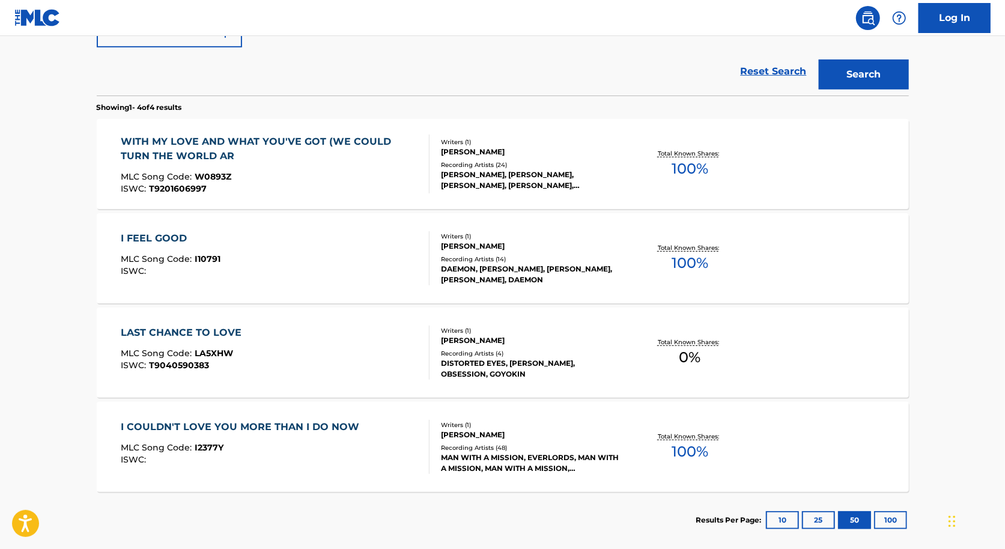
click at [904, 264] on main "The MLC Public Work Search The accuracy and completeness of The MLC's data is d…" at bounding box center [502, 133] width 1005 height 843
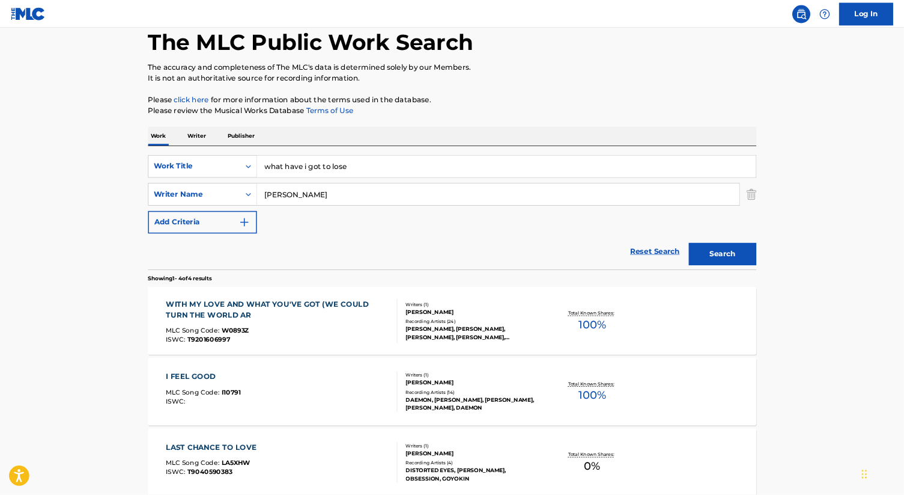
scroll to position [0, 0]
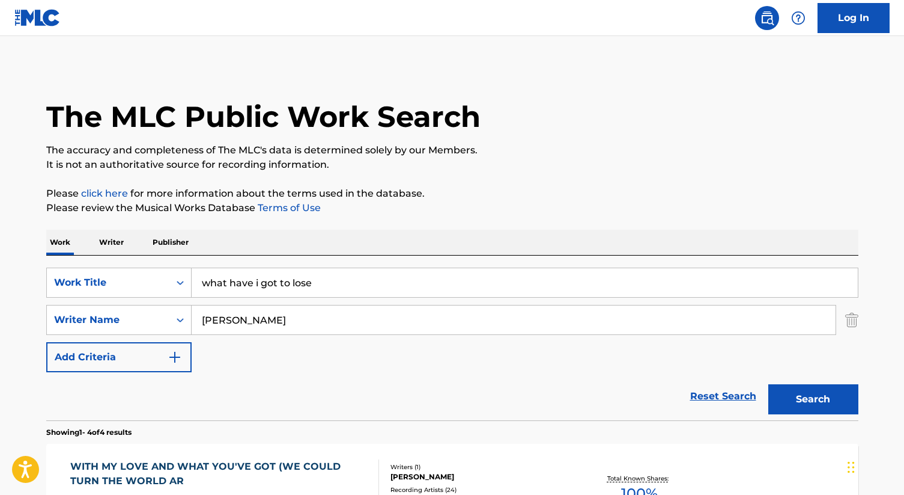
click at [357, 279] on input "what have i got to lose" at bounding box center [525, 282] width 666 height 29
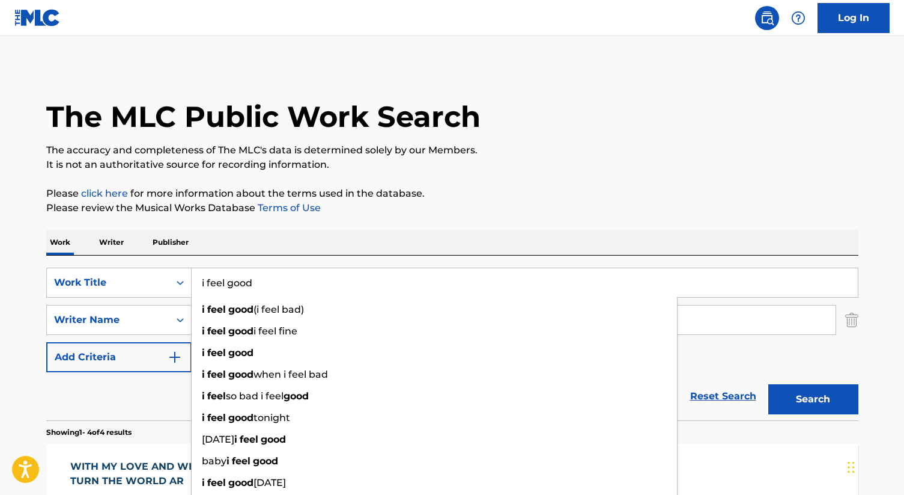
type input "i feel good"
click at [513, 205] on p "Please review the Musical Works Database Terms of Use" at bounding box center [452, 208] width 813 height 14
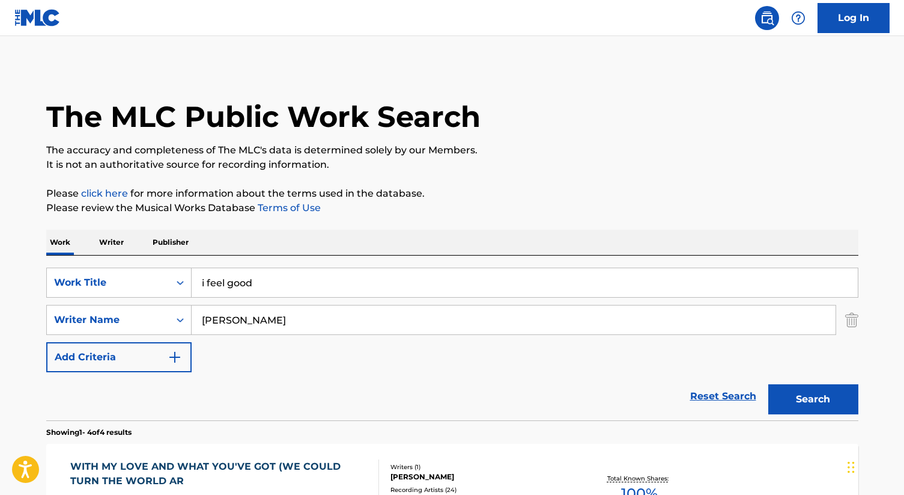
click at [809, 409] on button "Search" at bounding box center [814, 399] width 90 height 30
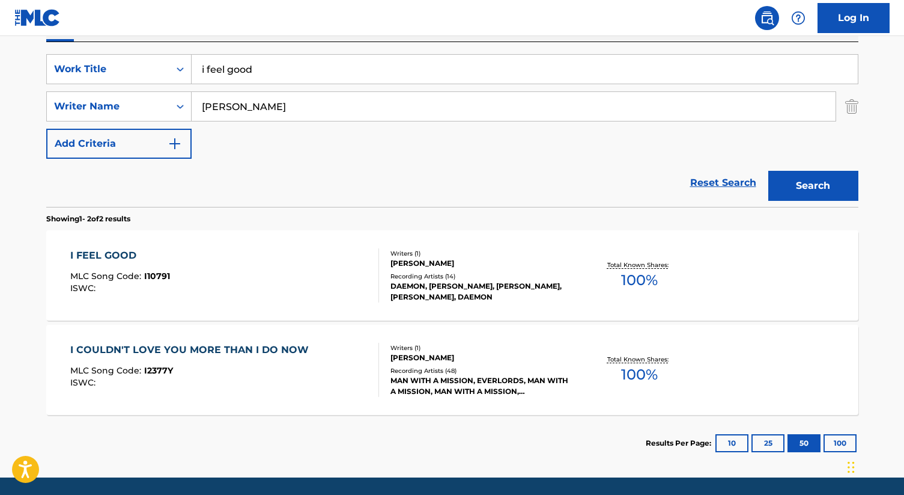
scroll to position [248, 0]
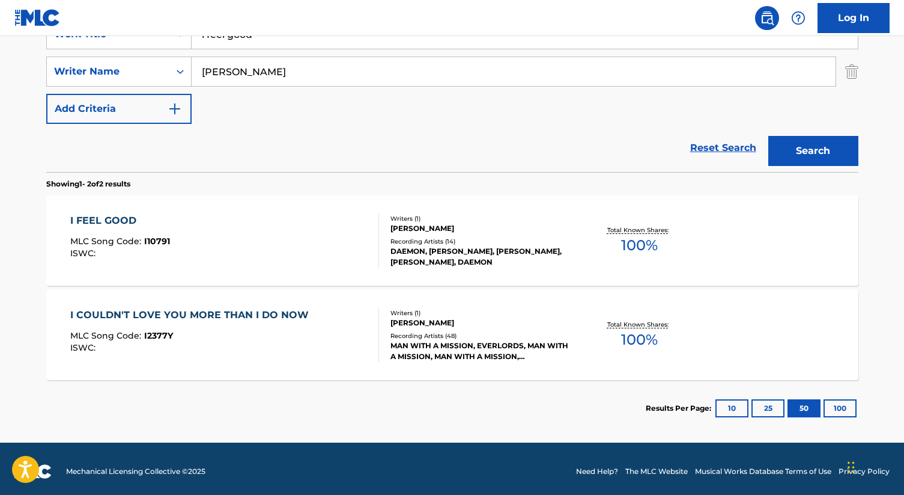
click at [197, 247] on div "I FEEL GOOD MLC Song Code : I10791 ISWC :" at bounding box center [224, 240] width 309 height 54
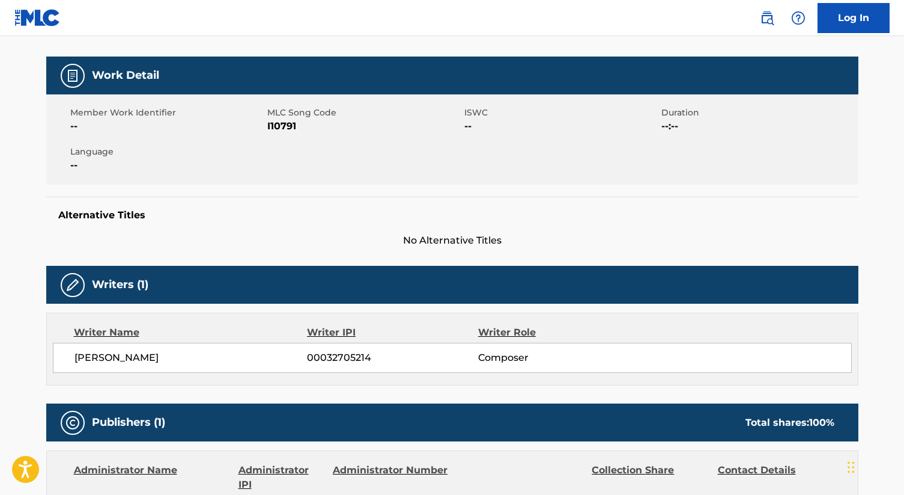
scroll to position [91, 0]
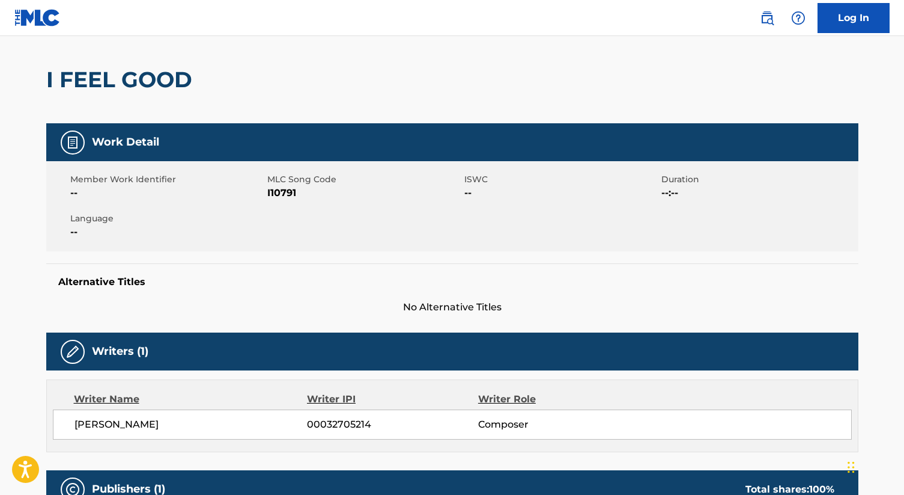
click at [276, 194] on span "I10791" at bounding box center [364, 193] width 194 height 14
copy span "I10791"
click at [353, 266] on div "Alternative Titles No Alternative Titles" at bounding box center [452, 288] width 813 height 51
click at [274, 195] on span "I10791" at bounding box center [364, 193] width 194 height 14
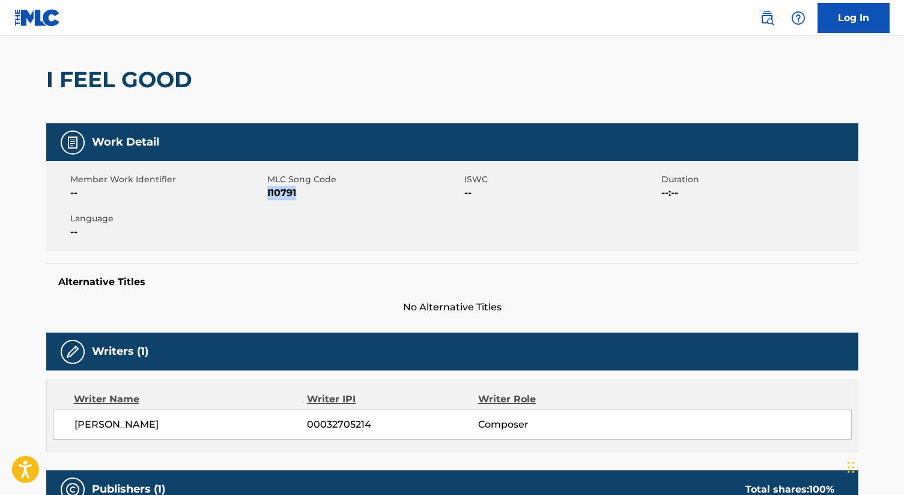
click at [274, 195] on span "I10791" at bounding box center [364, 193] width 194 height 14
copy span "I10791"
click at [109, 140] on h5 "Work Detail" at bounding box center [125, 142] width 67 height 14
click at [840, 19] on link "Log In" at bounding box center [854, 18] width 72 height 30
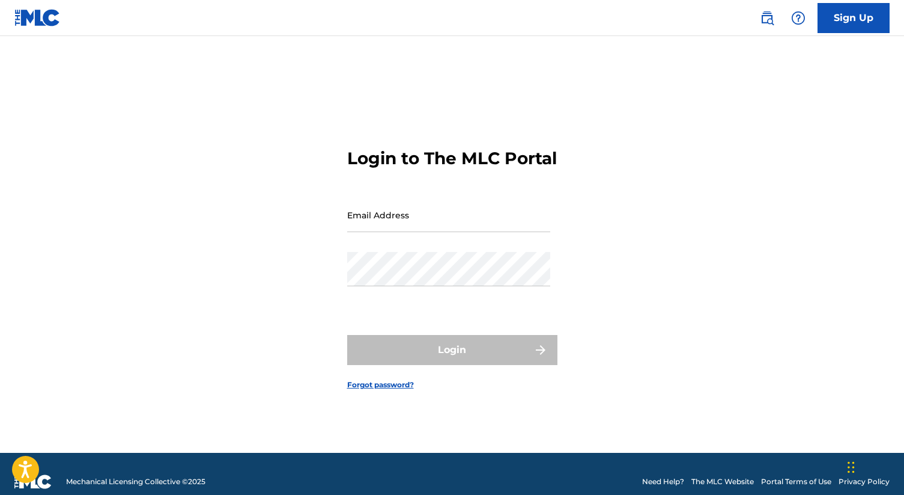
click at [406, 225] on input "Email Address" at bounding box center [448, 215] width 203 height 34
type input "[EMAIL_ADDRESS][DOMAIN_NAME]"
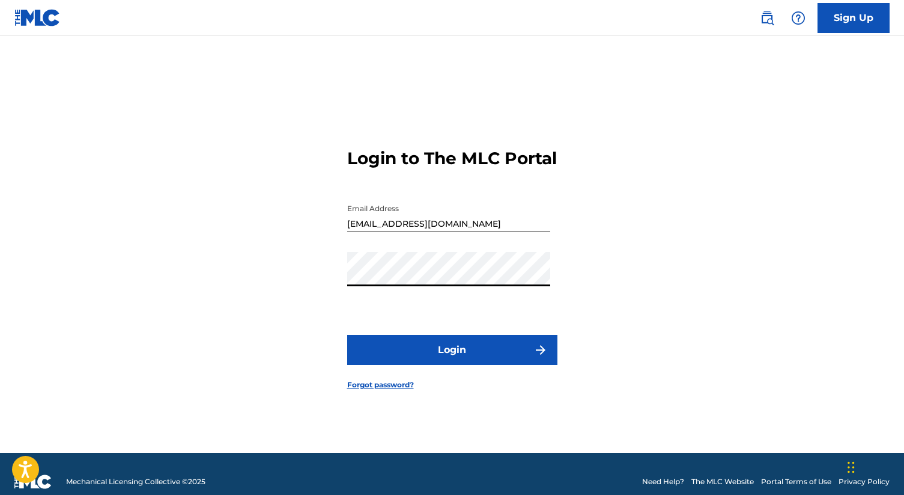
click at [440, 365] on button "Login" at bounding box center [452, 350] width 210 height 30
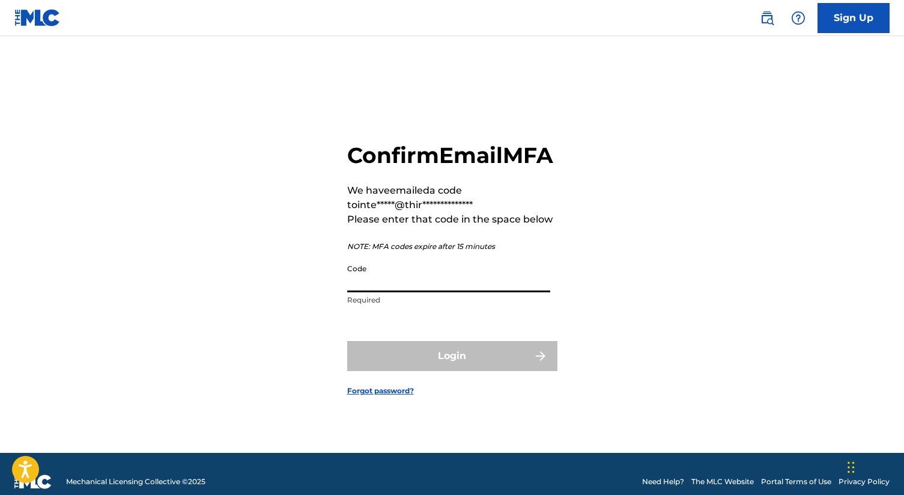
click at [401, 292] on input "Code" at bounding box center [448, 275] width 203 height 34
paste input "254185"
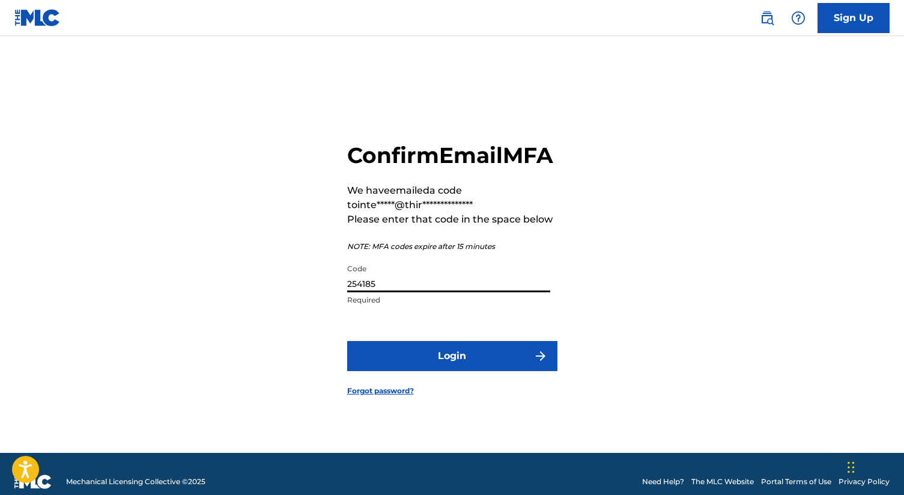
type input "254185"
click at [347, 341] on button "Login" at bounding box center [452, 356] width 210 height 30
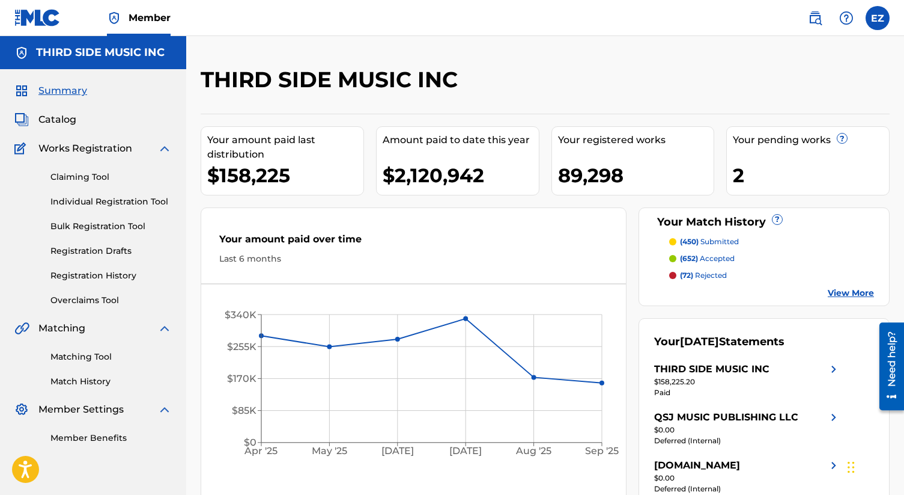
click at [92, 358] on link "Matching Tool" at bounding box center [110, 356] width 121 height 13
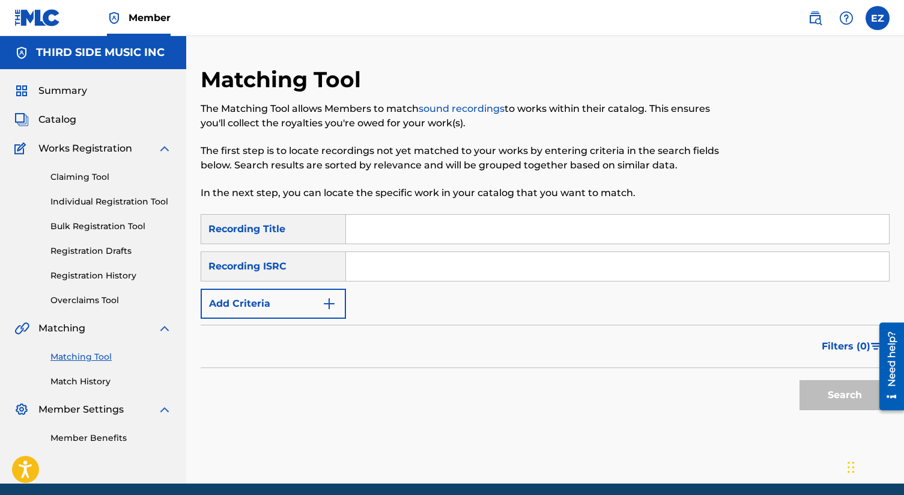
click at [433, 223] on input "Search Form" at bounding box center [617, 229] width 543 height 29
paste input "I Feel Good"
type input "I Feel Good"
click at [428, 259] on input "Search Form" at bounding box center [617, 266] width 543 height 29
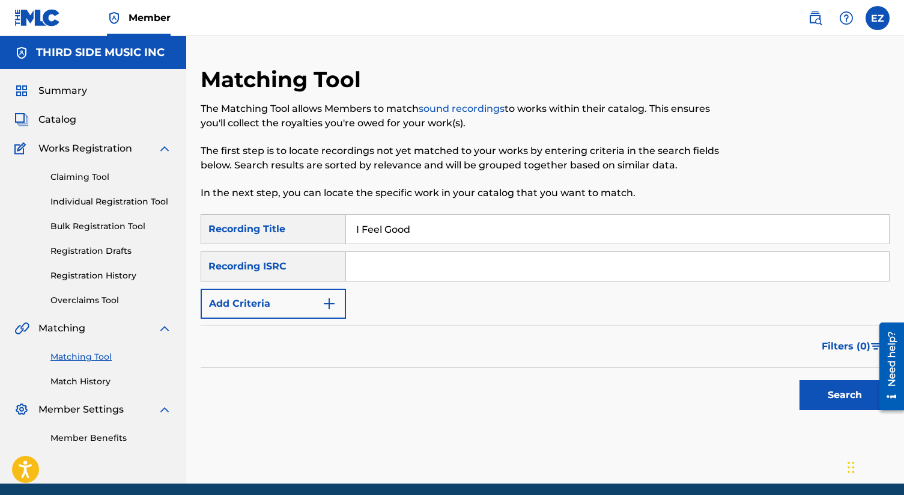
paste input "GBEQT1002833"
type input "GBEQT1002833"
click at [800, 380] on button "Search" at bounding box center [845, 395] width 90 height 30
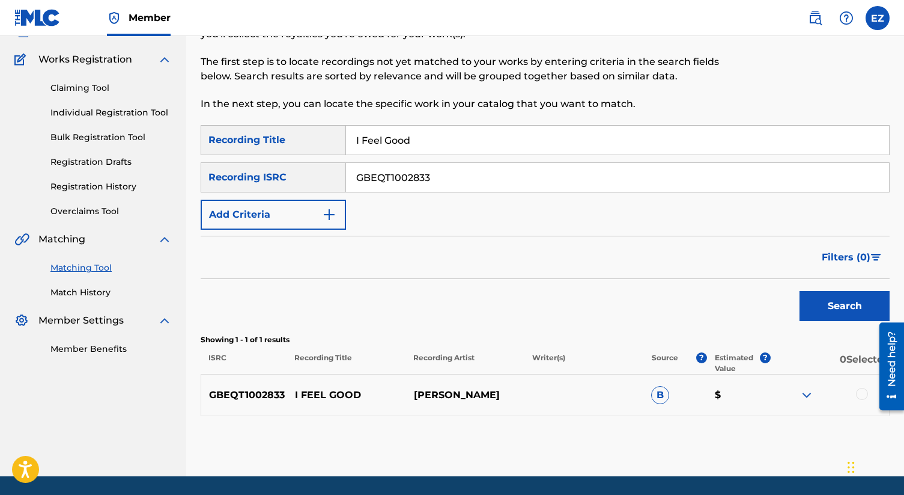
scroll to position [128, 0]
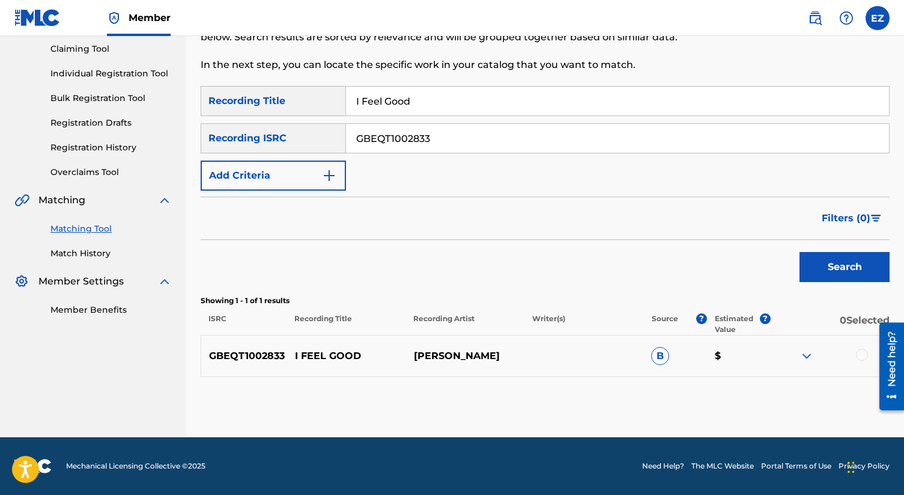
click at [858, 355] on div at bounding box center [862, 355] width 12 height 12
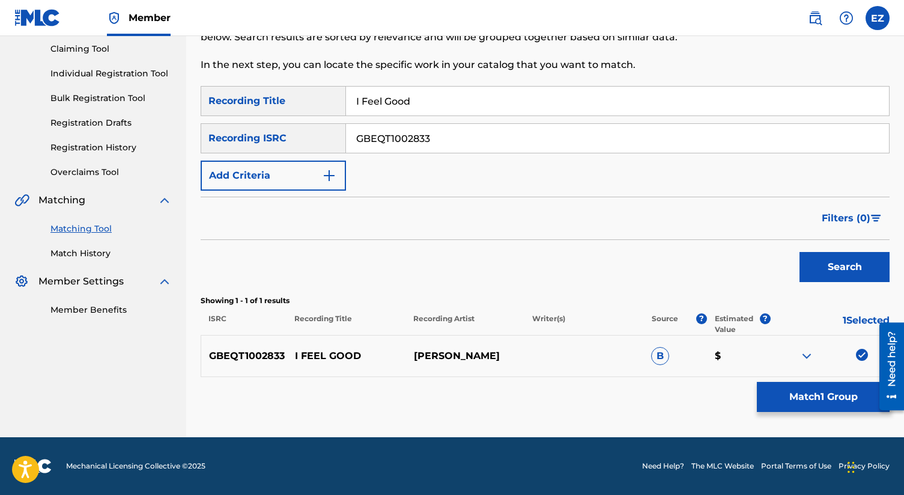
click at [828, 390] on button "Match 1 Group" at bounding box center [823, 397] width 133 height 30
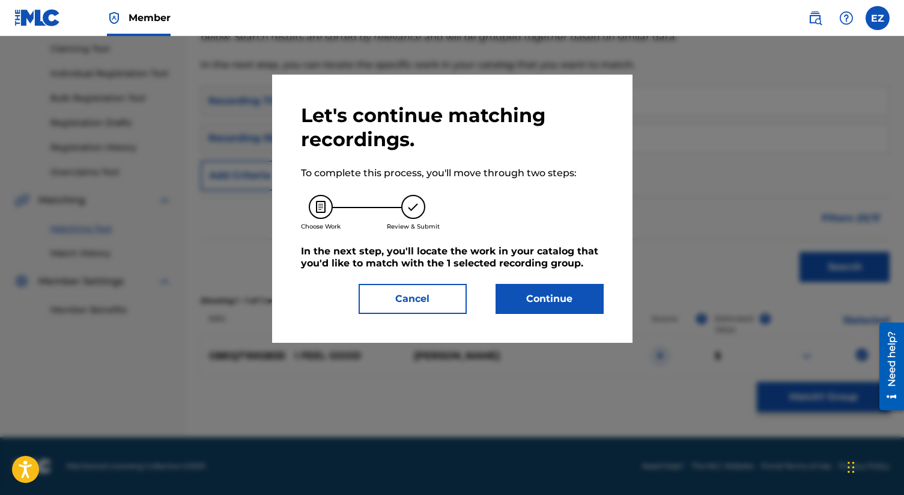
click at [572, 306] on button "Continue" at bounding box center [550, 299] width 108 height 30
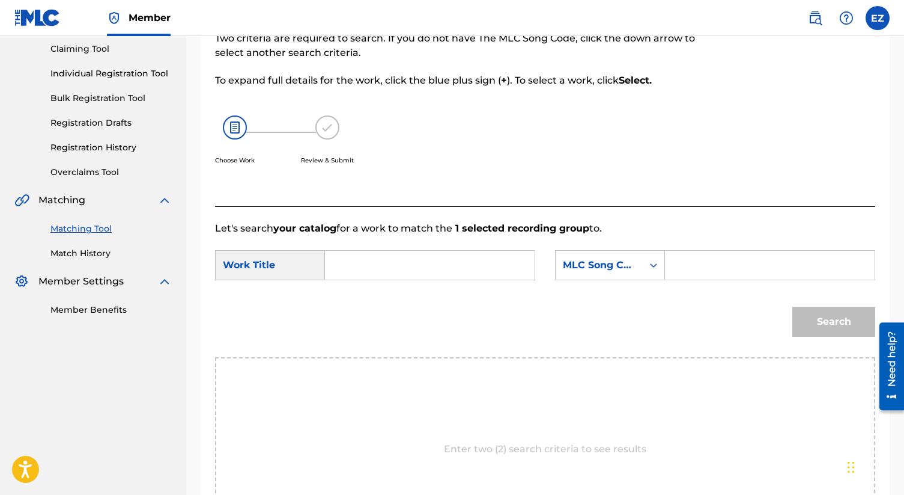
click at [703, 270] on input "Search Form" at bounding box center [769, 265] width 189 height 29
paste input "I10791"
type input "I10791"
click at [825, 328] on div "Search" at bounding box center [831, 318] width 89 height 48
click at [504, 261] on input "Search Form" at bounding box center [429, 265] width 189 height 29
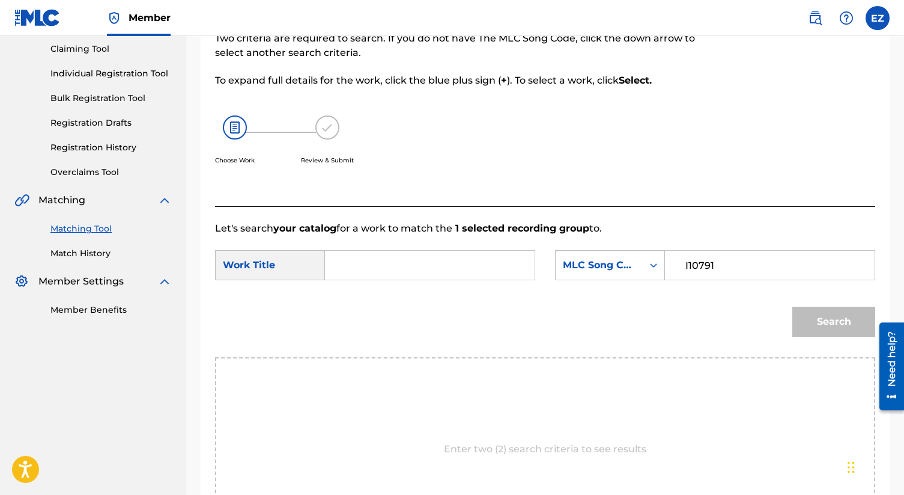
paste input "I Feel Good"
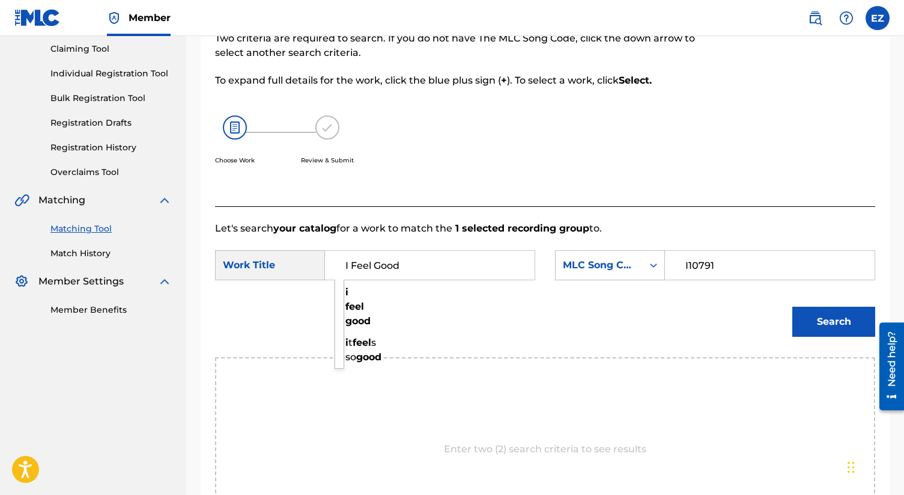
type input "I Feel Good"
click at [793, 306] on button "Search" at bounding box center [834, 321] width 83 height 30
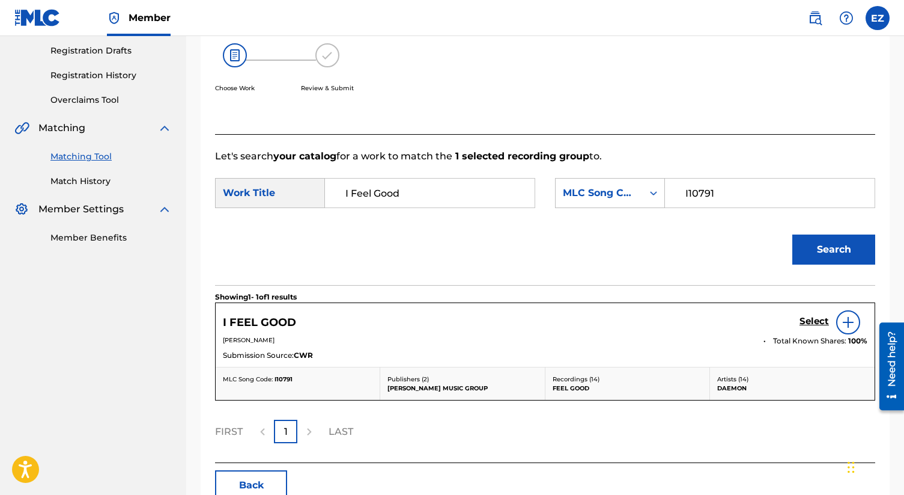
scroll to position [201, 0]
click at [808, 319] on h5 "Select" at bounding box center [814, 320] width 29 height 11
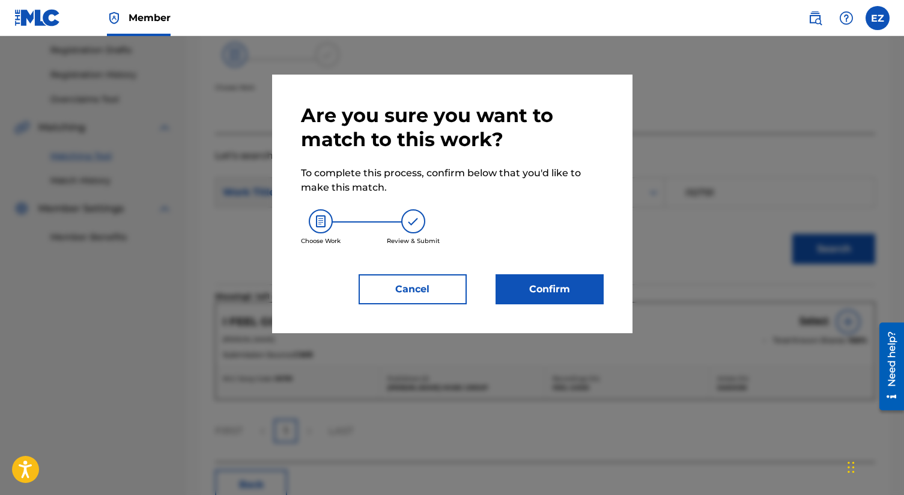
click at [562, 290] on button "Confirm" at bounding box center [550, 289] width 108 height 30
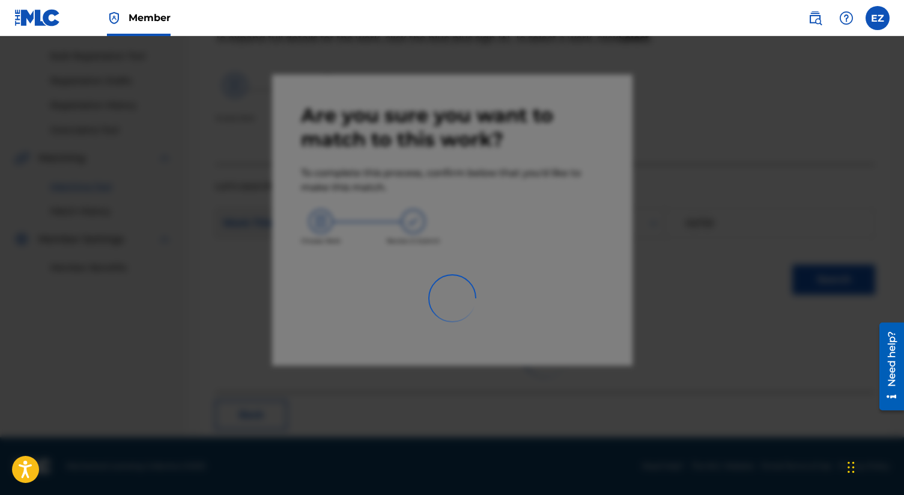
scroll to position [45, 0]
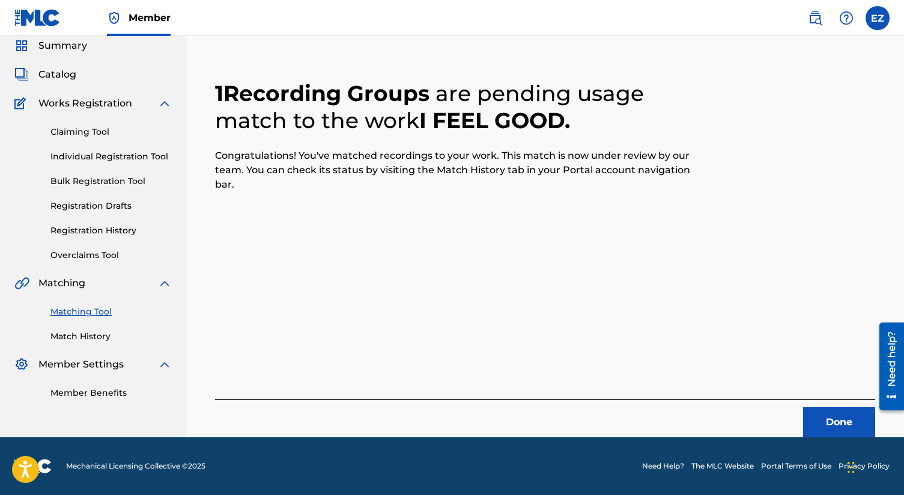
click at [840, 430] on button "Done" at bounding box center [839, 422] width 72 height 30
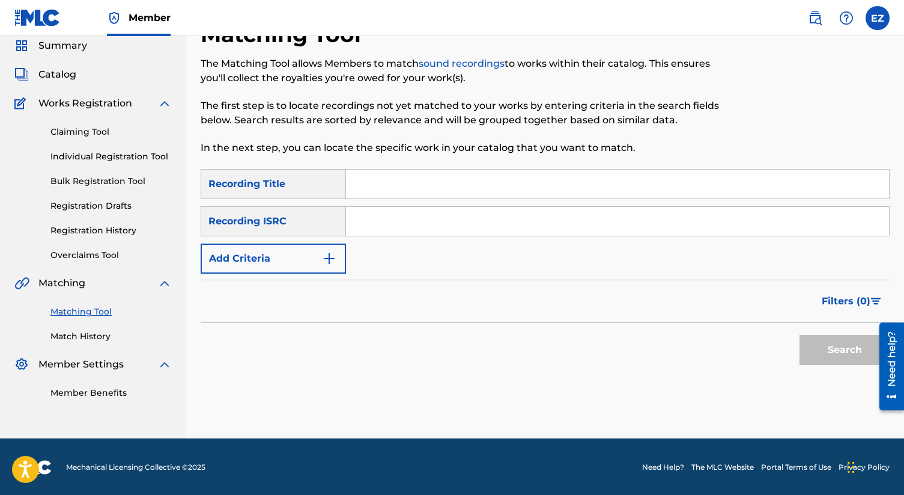
click at [481, 123] on p "The first step is to locate recordings not yet matched to your works by enterin…" at bounding box center [466, 113] width 531 height 29
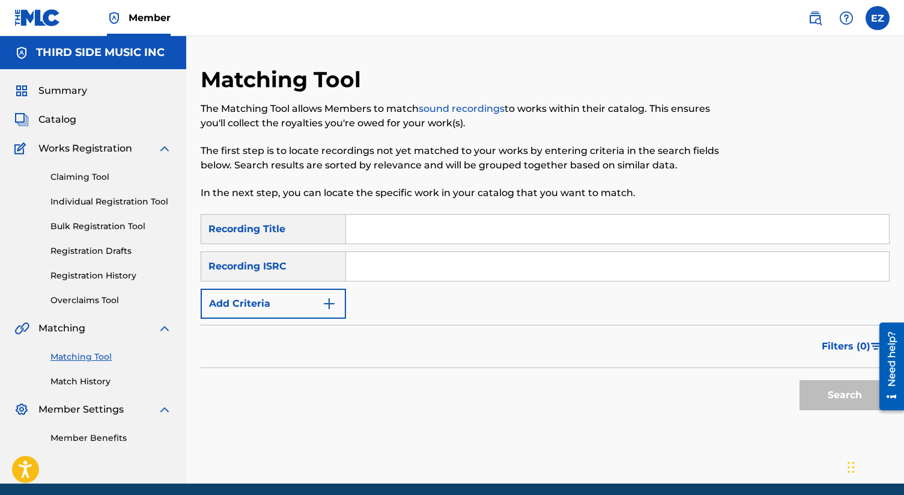
drag, startPoint x: 73, startPoint y: 332, endPoint x: 120, endPoint y: 1, distance: 334.4
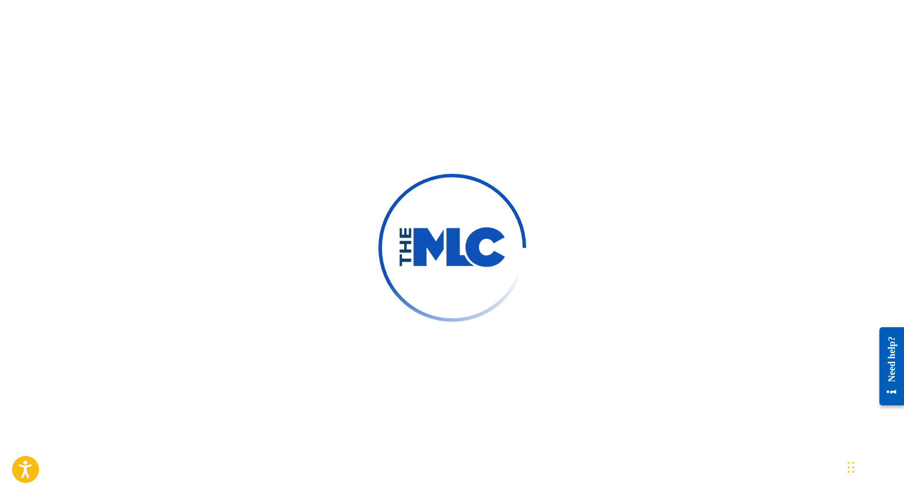
click at [525, 145] on div at bounding box center [452, 247] width 904 height 495
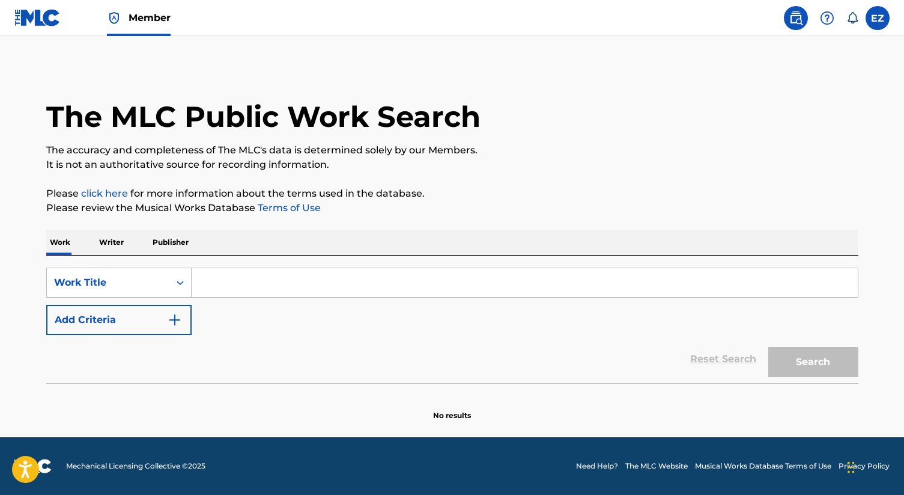
click at [332, 281] on input "Search Form" at bounding box center [525, 282] width 666 height 29
paste input "Keep On Doin' It"
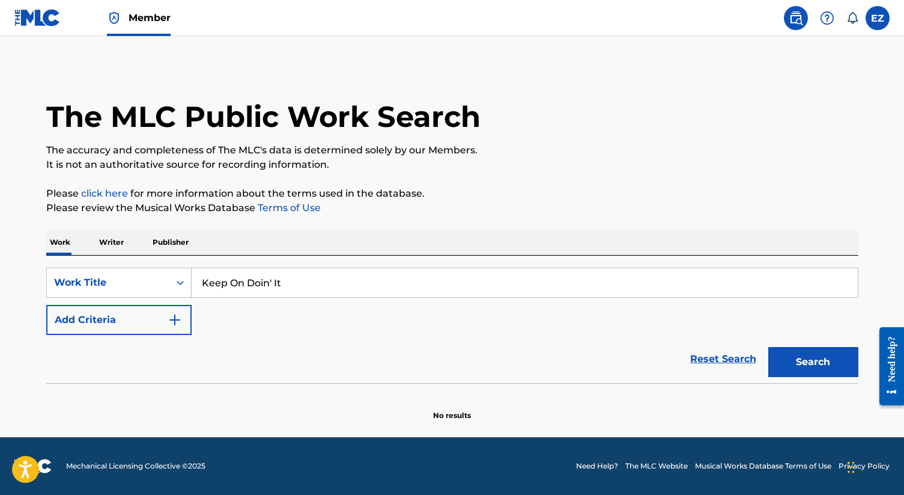
type input "Keep On Doin' It"
click at [769, 347] on button "Search" at bounding box center [814, 362] width 90 height 30
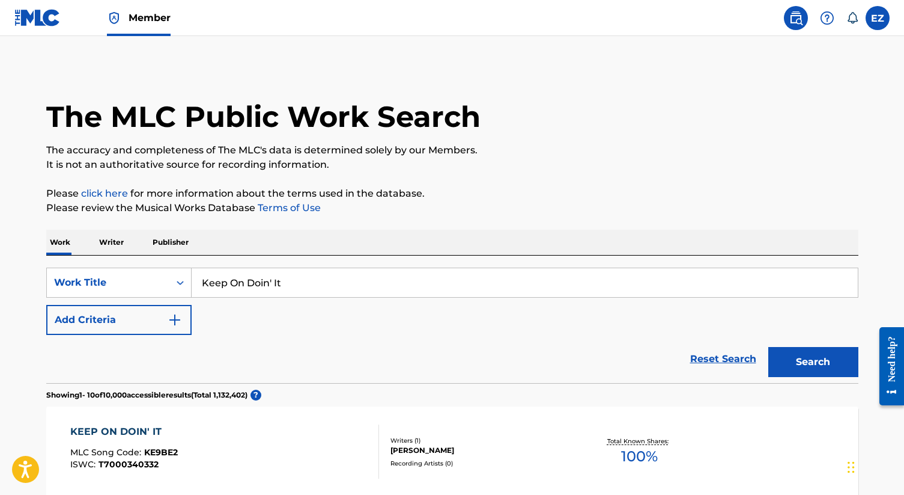
click at [71, 323] on button "Add Criteria" at bounding box center [118, 320] width 145 height 30
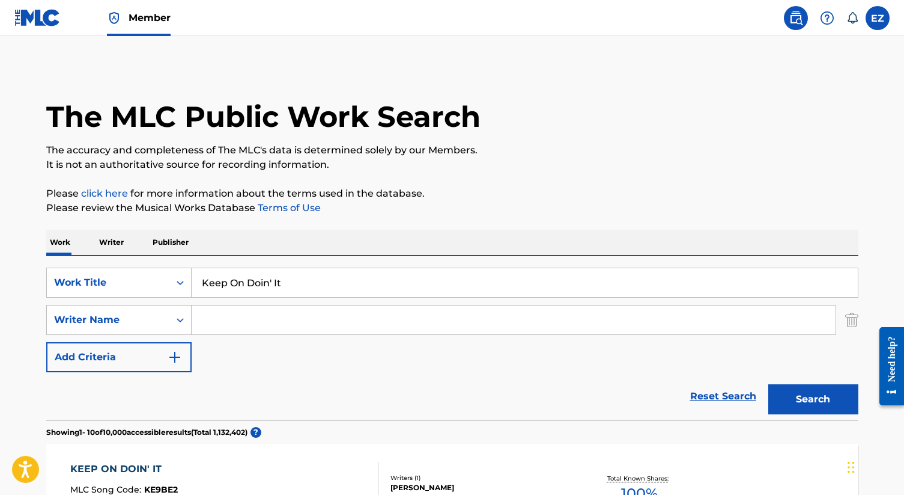
click at [311, 321] on input "Search Form" at bounding box center [514, 319] width 644 height 29
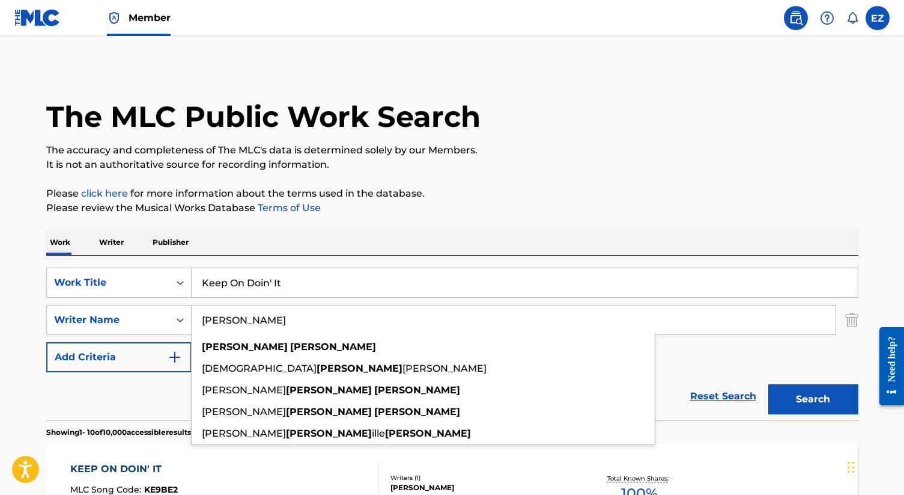
type input "[PERSON_NAME]"
click at [769, 384] on button "Search" at bounding box center [814, 399] width 90 height 30
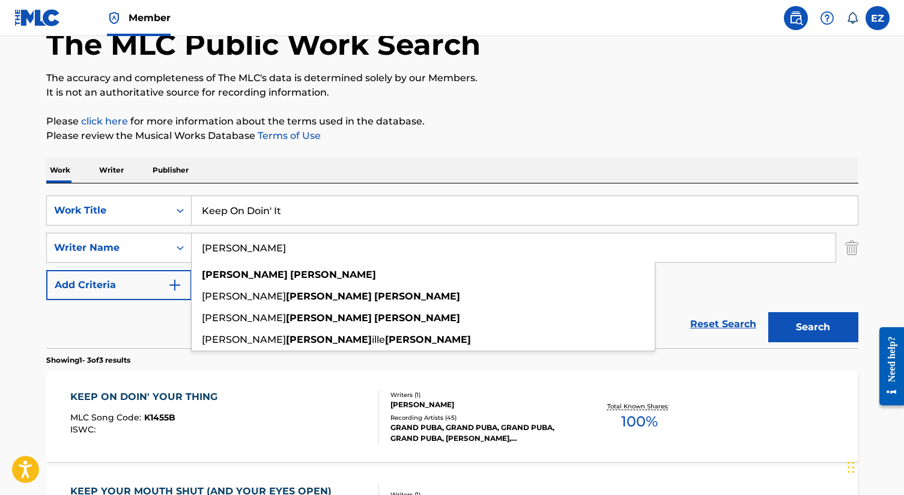
scroll to position [70, 0]
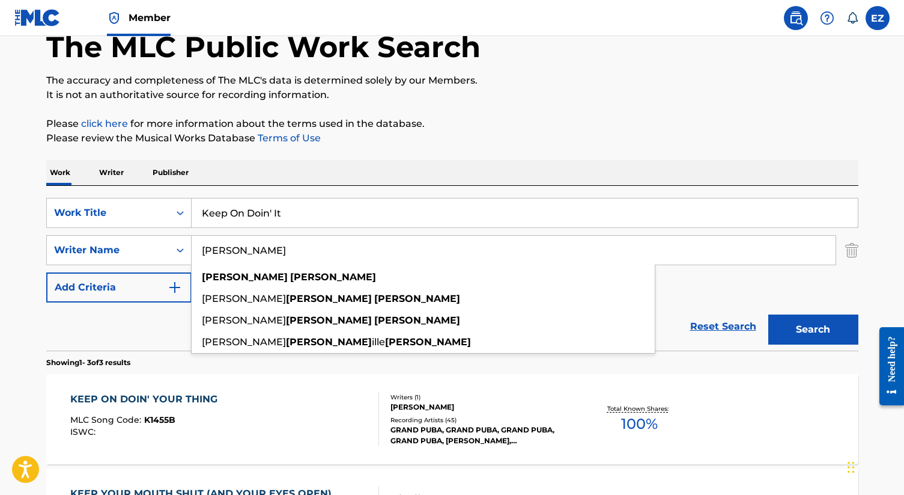
click at [288, 210] on input "Keep On Doin' It" at bounding box center [525, 212] width 666 height 29
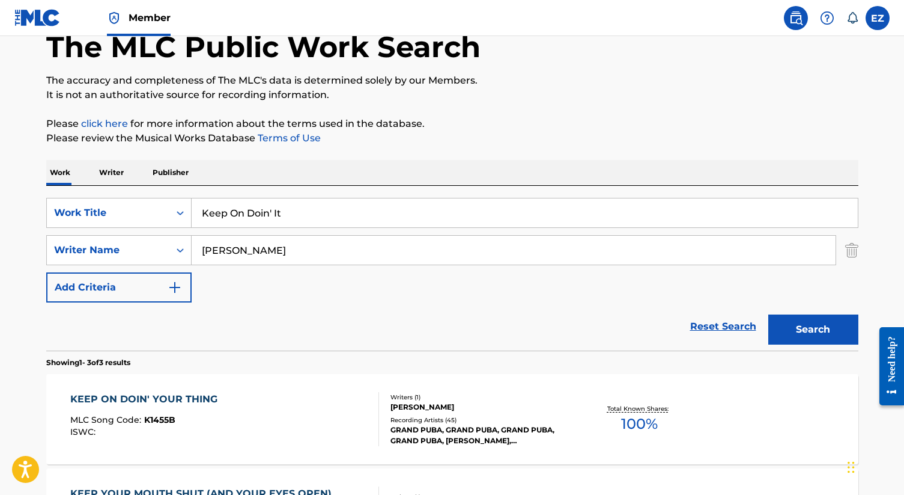
click at [288, 210] on input "Keep On Doin' It" at bounding box center [525, 212] width 666 height 29
paste input "I Feel Good"
type input "I Feel Good"
click at [769, 314] on button "Search" at bounding box center [814, 329] width 90 height 30
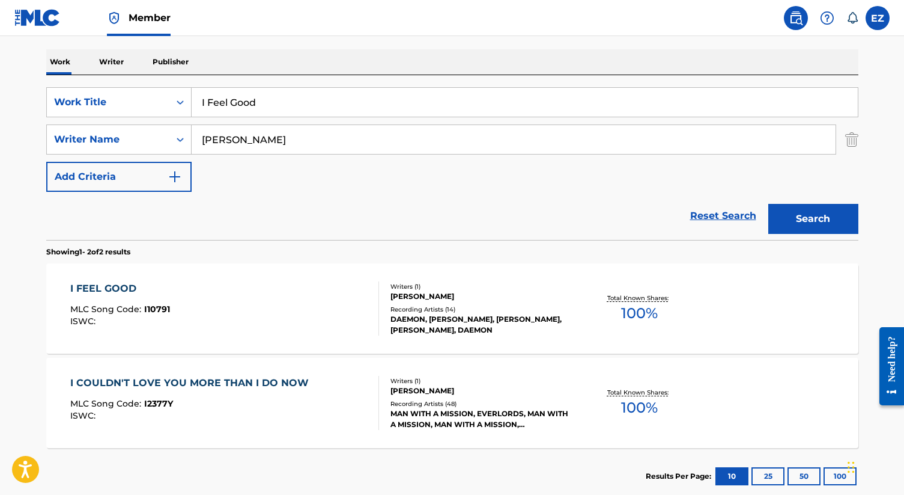
scroll to position [237, 0]
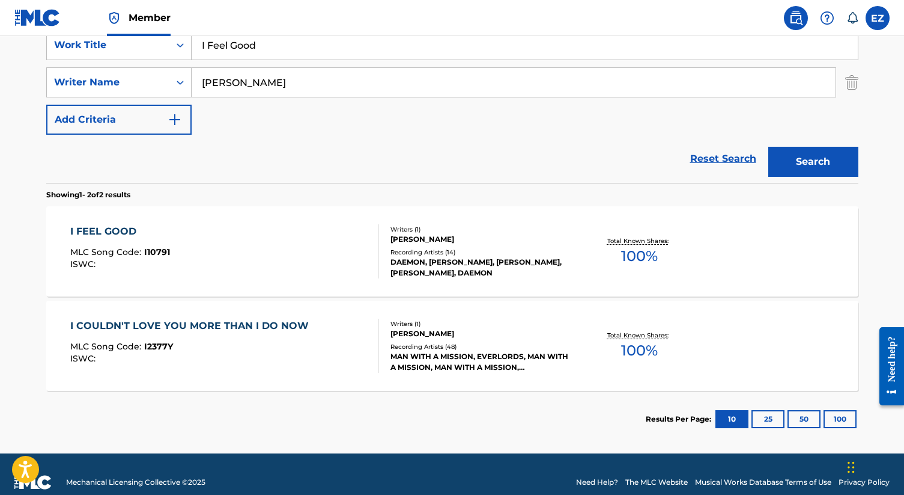
click at [188, 248] on div "I FEEL GOOD MLC Song Code : I10791 ISWC :" at bounding box center [224, 251] width 309 height 54
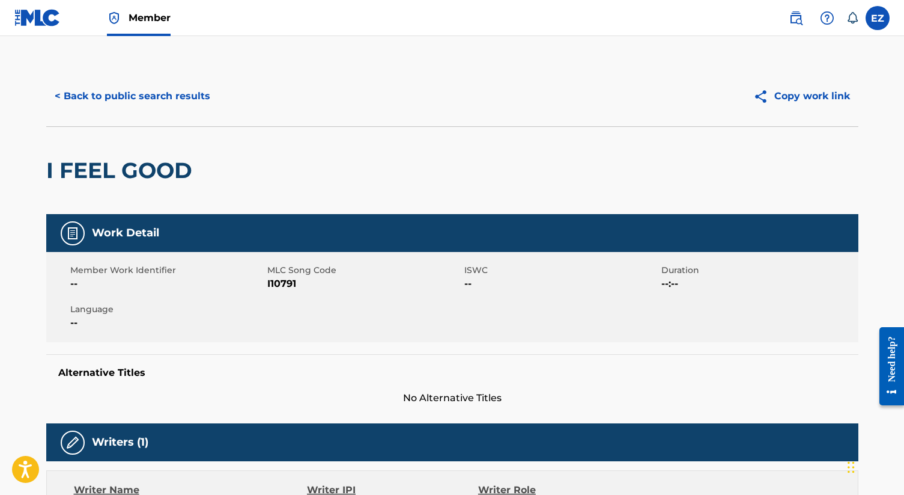
click at [275, 278] on span "I10791" at bounding box center [364, 283] width 194 height 14
copy span "I10791"
click at [381, 127] on div "I FEEL GOOD" at bounding box center [452, 170] width 813 height 88
click at [126, 94] on button "< Back to public search results" at bounding box center [132, 96] width 172 height 30
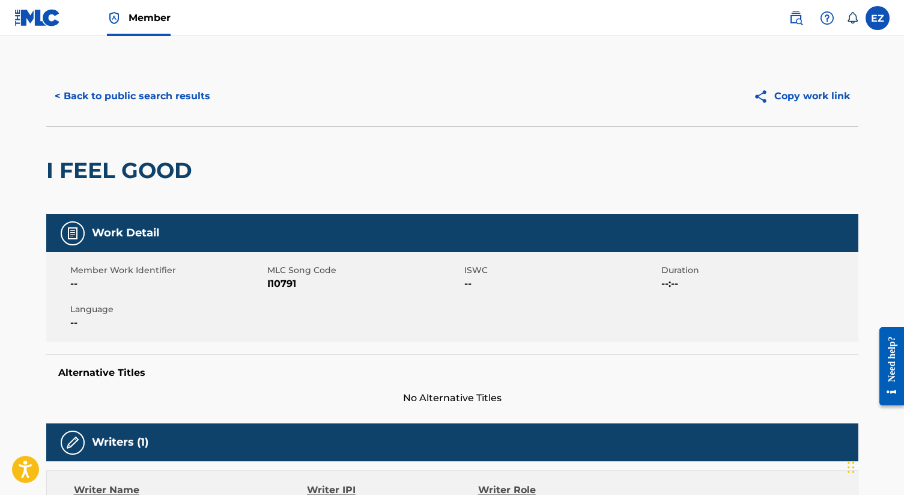
scroll to position [185, 0]
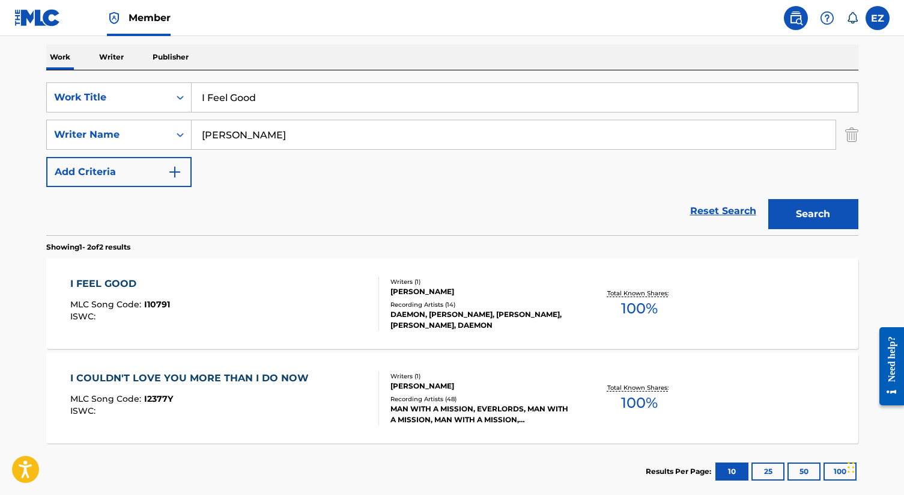
click at [208, 99] on input "I Feel Good" at bounding box center [525, 97] width 666 height 29
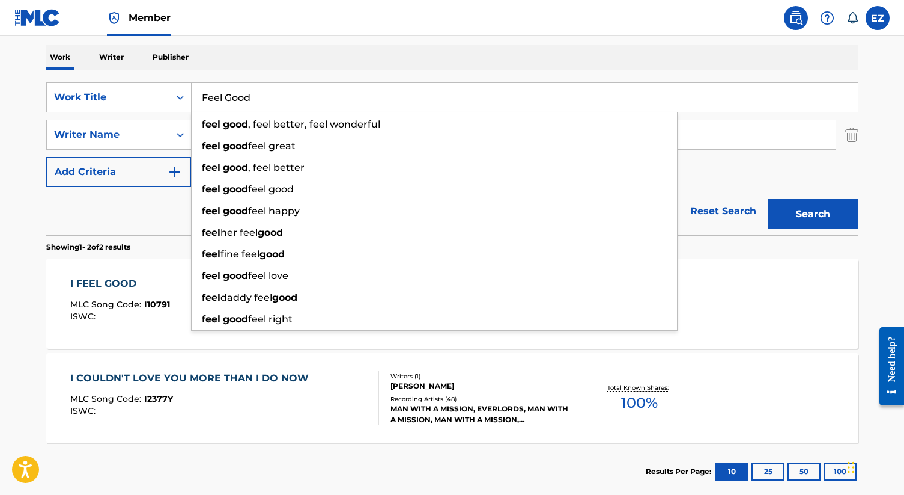
type input "Feel Good"
click at [769, 199] on button "Search" at bounding box center [814, 214] width 90 height 30
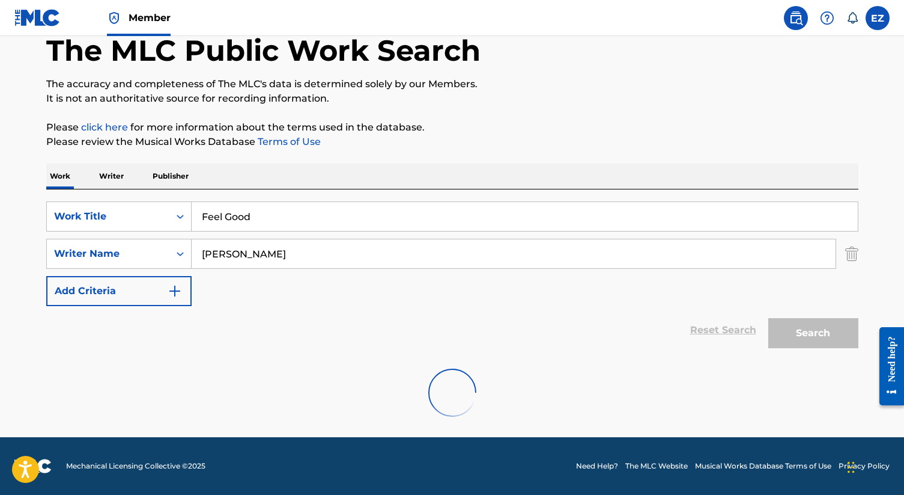
scroll to position [159, 0]
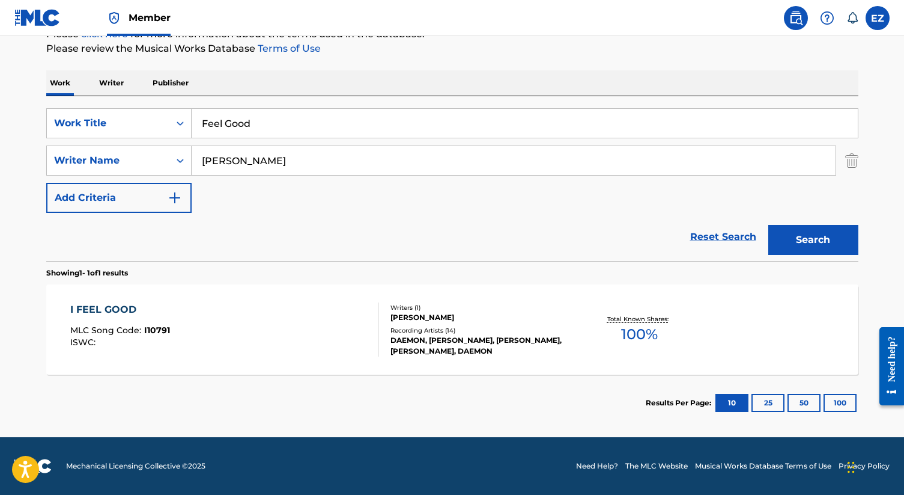
click at [450, 93] on div "Work Writer Publisher" at bounding box center [452, 82] width 813 height 25
click at [727, 335] on div "I FEEL GOOD MLC Song Code : I10791 ISWC : Writers ( 1 ) [PERSON_NAME] Recording…" at bounding box center [452, 329] width 813 height 90
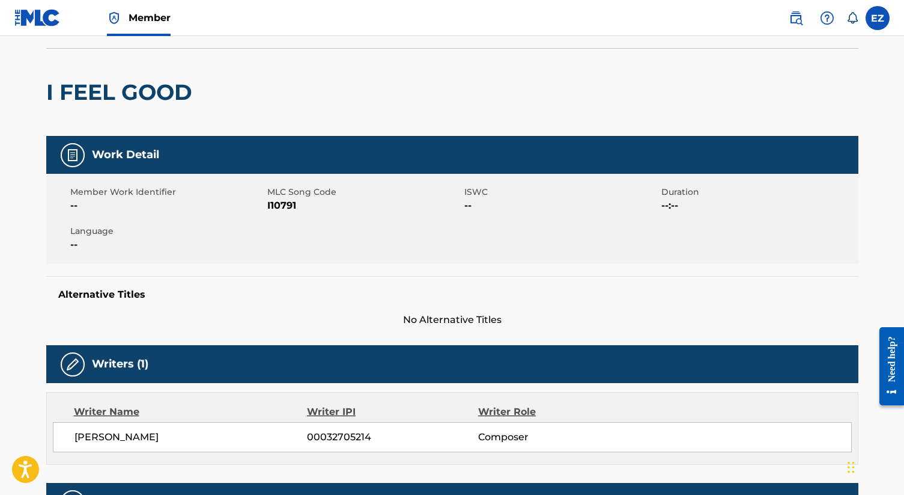
scroll to position [122, 0]
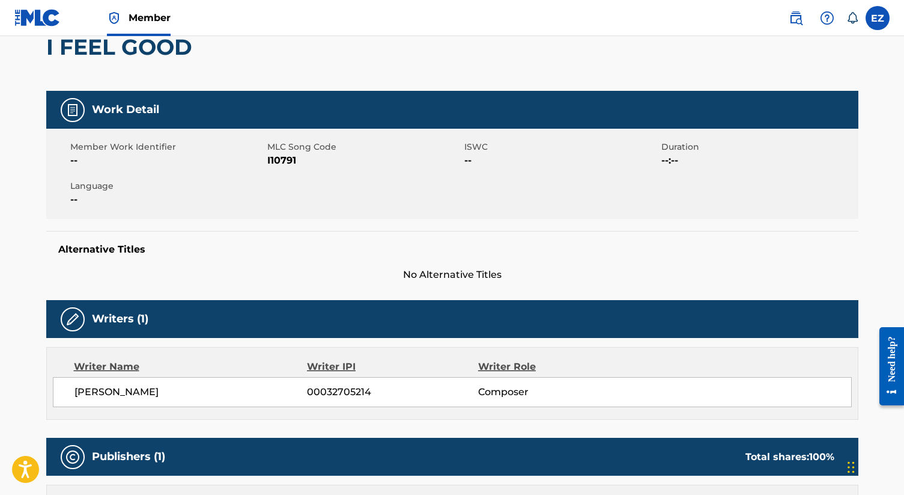
scroll to position [88, 0]
